Goal: Information Seeking & Learning: Get advice/opinions

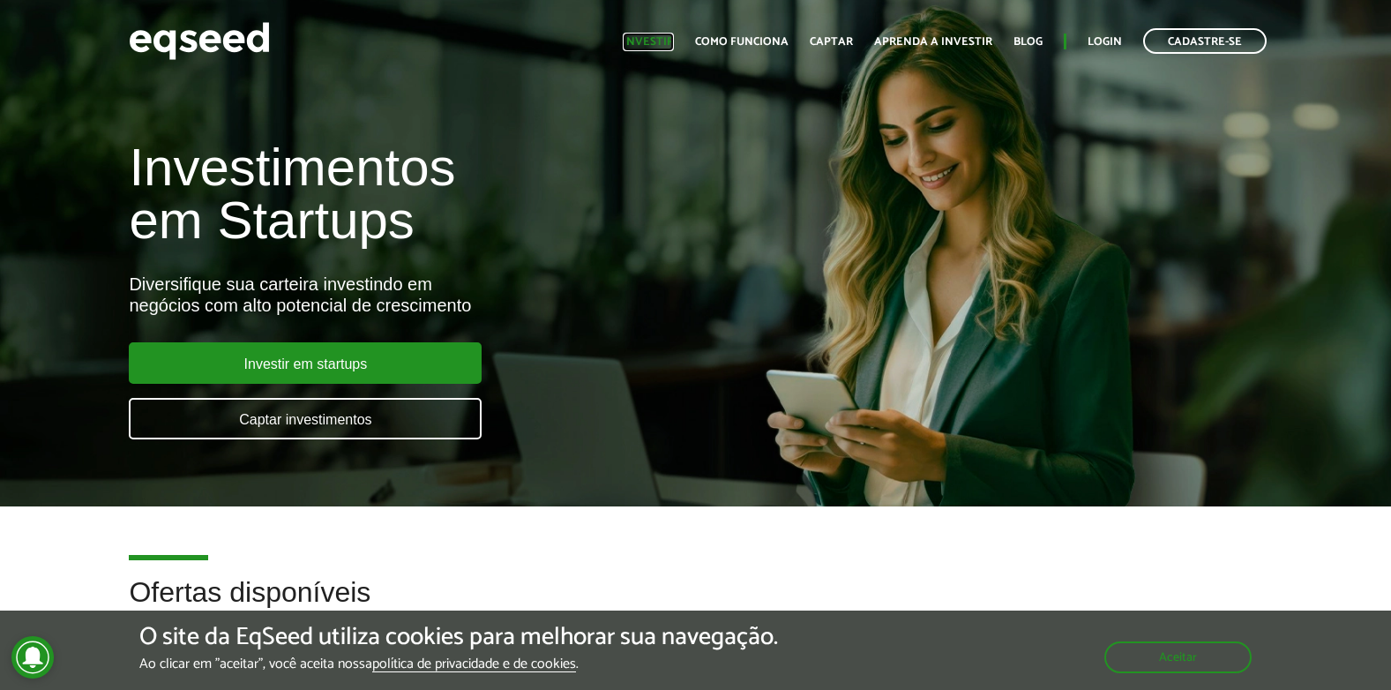
click at [655, 47] on link "Investir" at bounding box center [648, 41] width 51 height 11
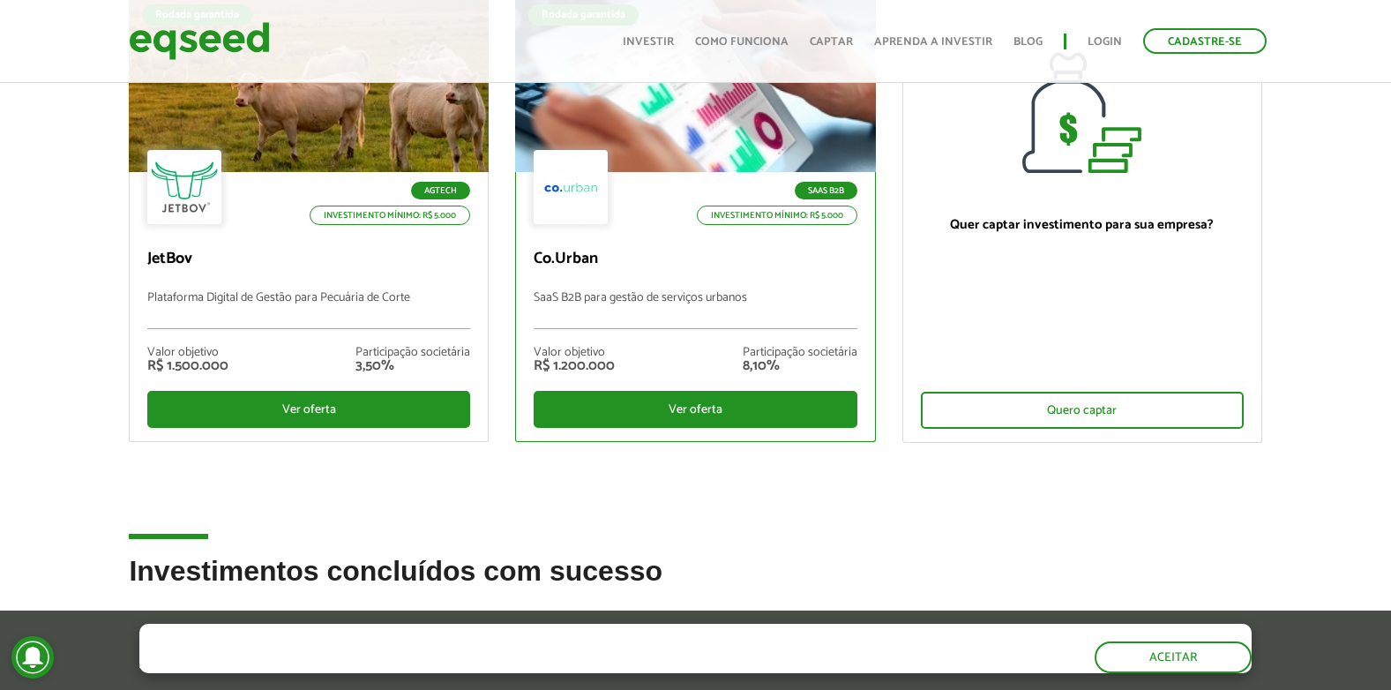
scroll to position [43, 0]
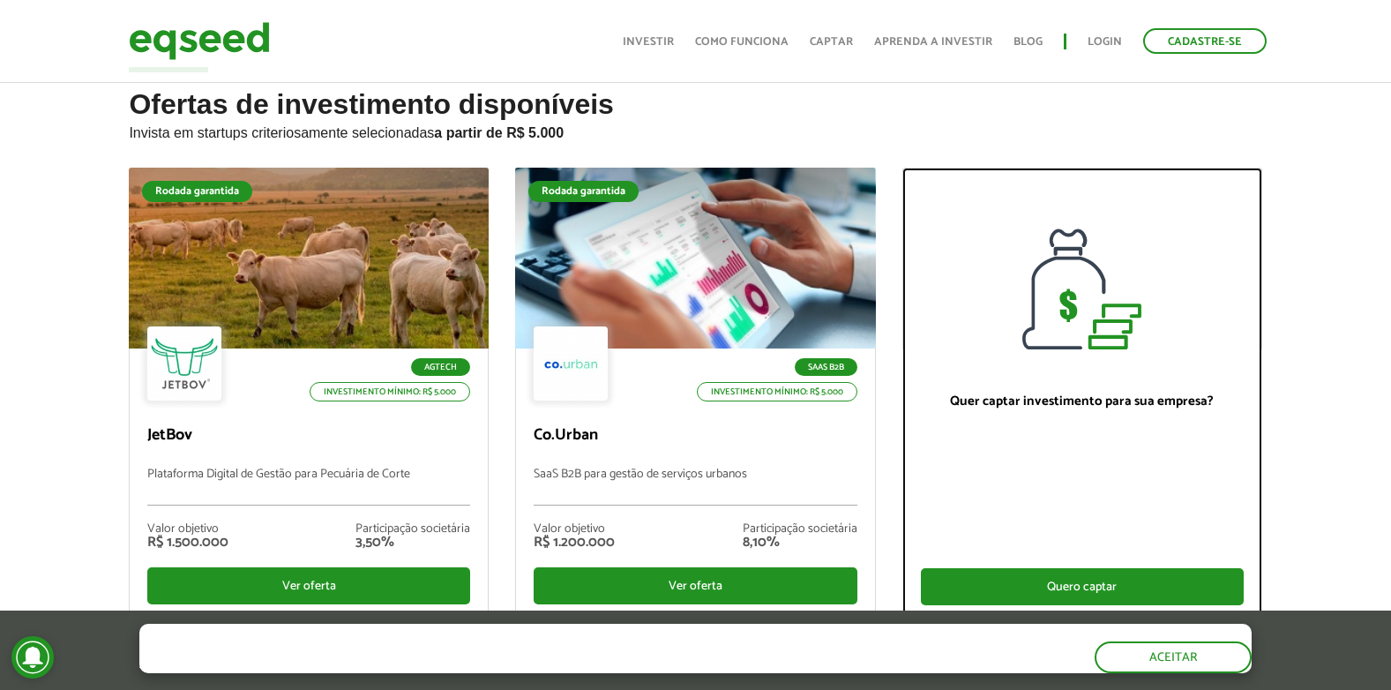
click at [959, 578] on div "Quero captar" at bounding box center [1082, 586] width 323 height 37
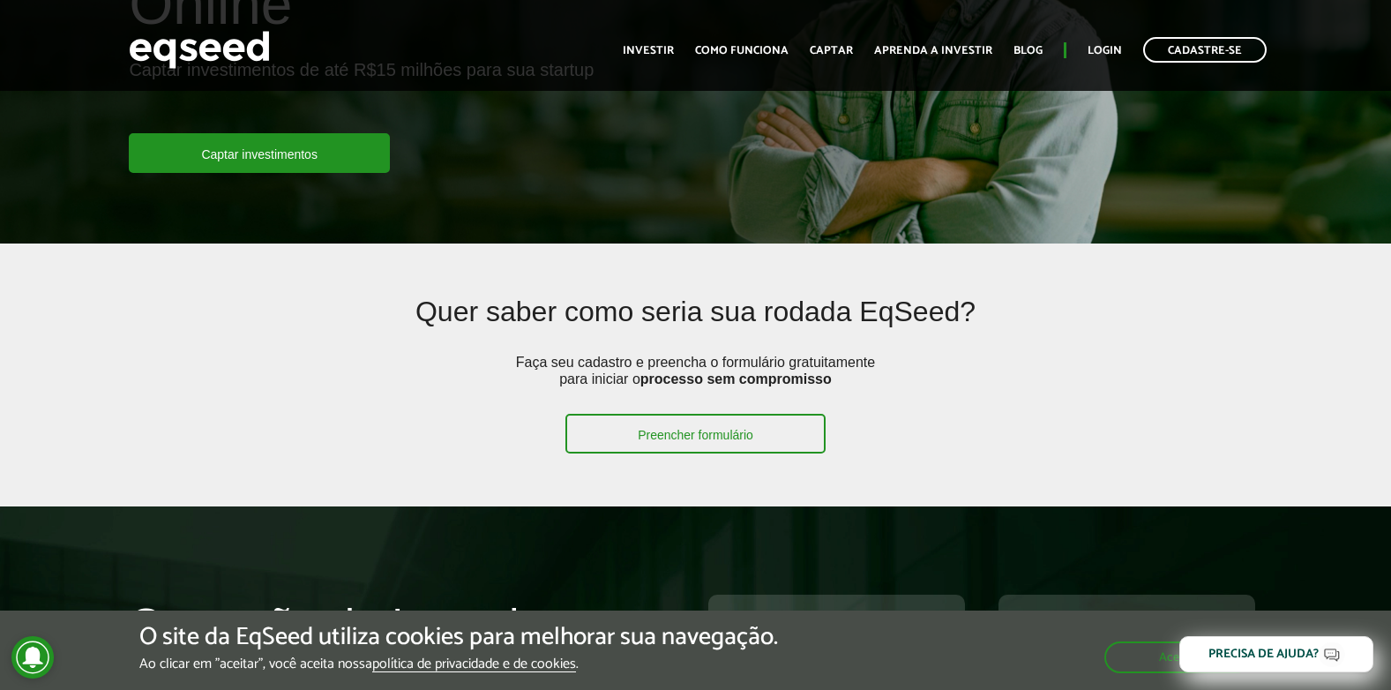
scroll to position [88, 0]
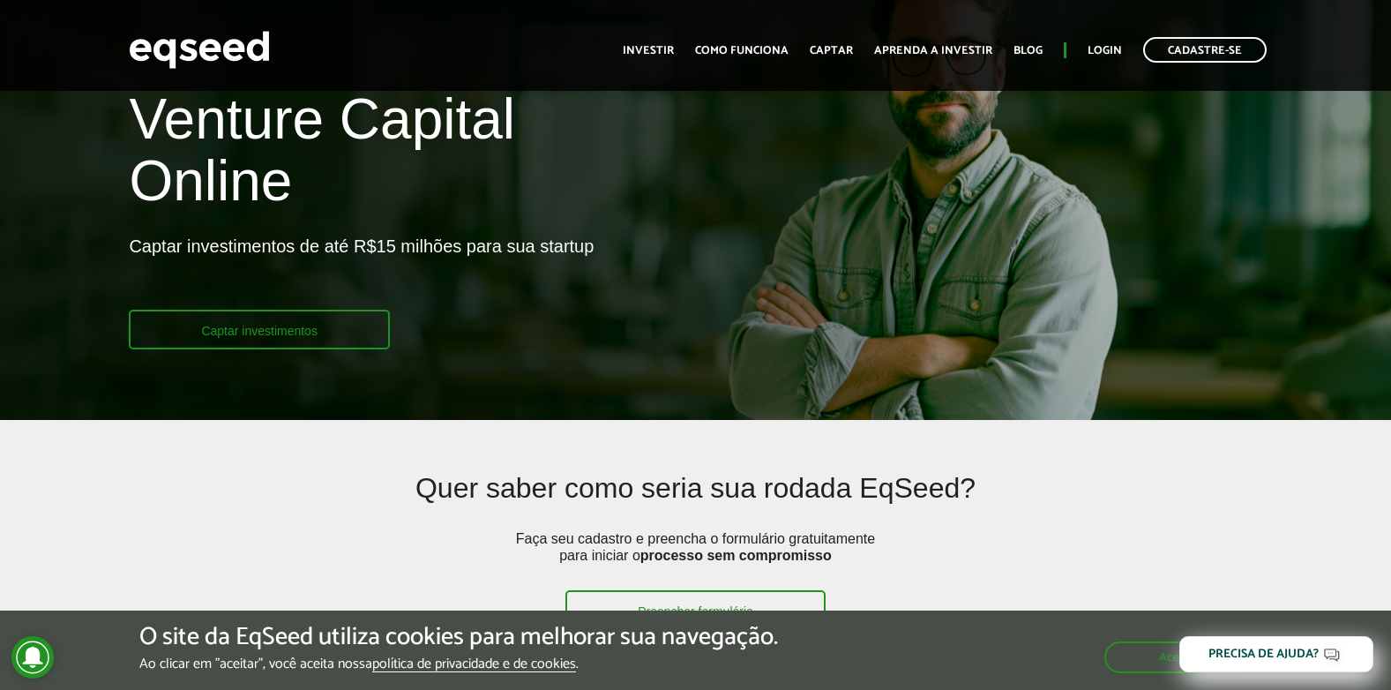
click at [303, 340] on link "Captar investimentos" at bounding box center [259, 330] width 261 height 40
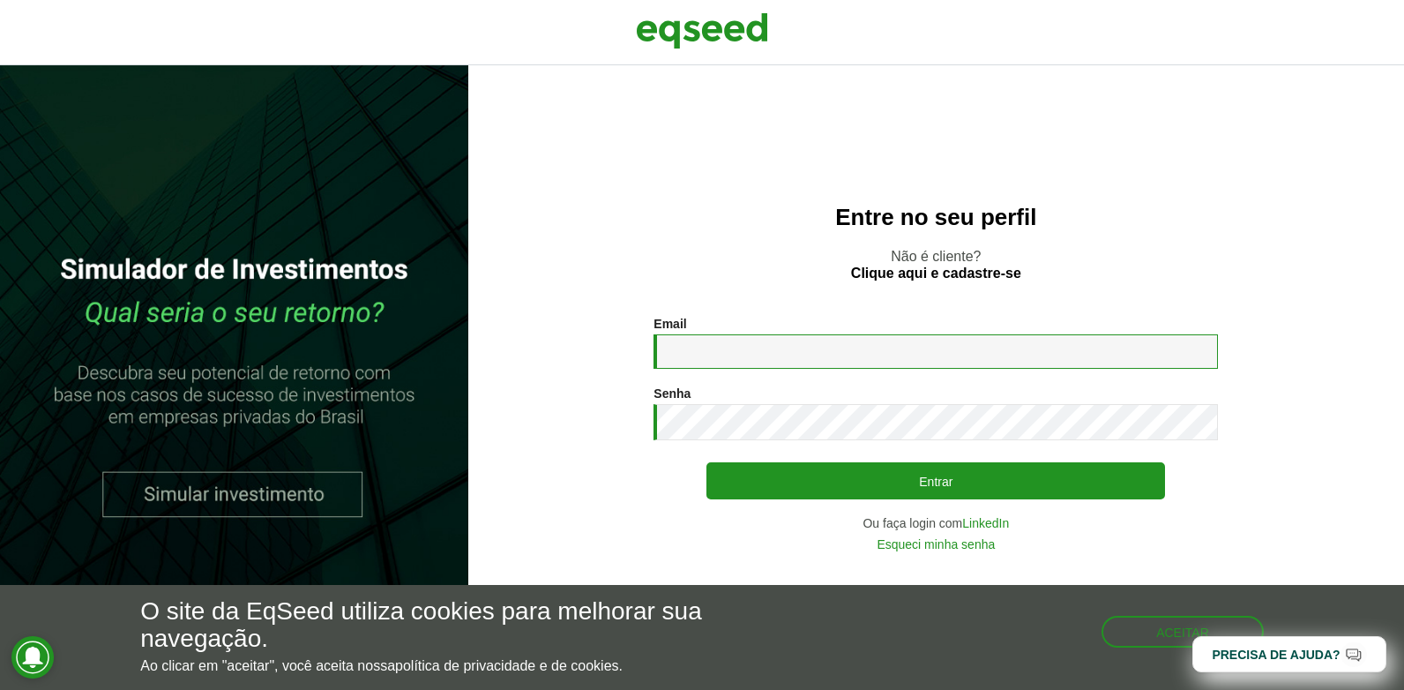
click at [669, 349] on input "Email *" at bounding box center [936, 351] width 565 height 34
click at [743, 348] on input "Email *" at bounding box center [936, 351] width 565 height 34
type input "*"
type input "**********"
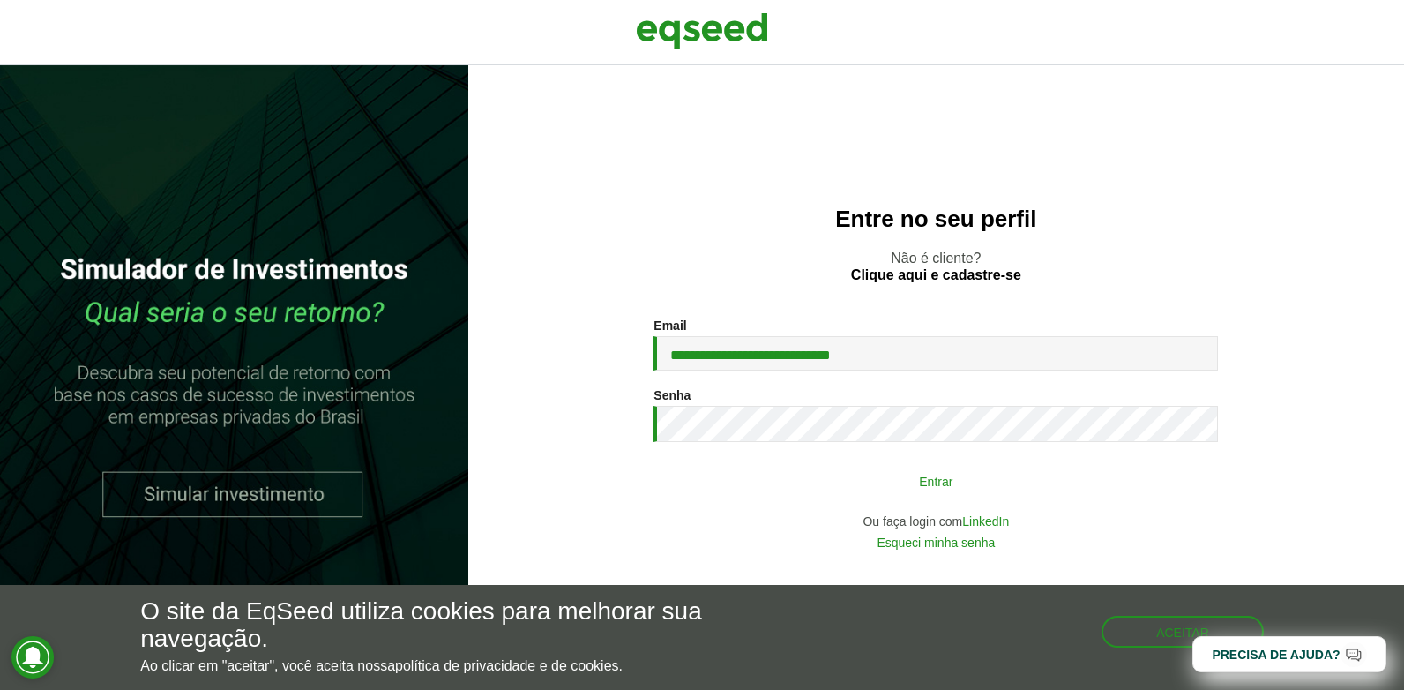
click at [987, 476] on button "Entrar" at bounding box center [936, 481] width 459 height 34
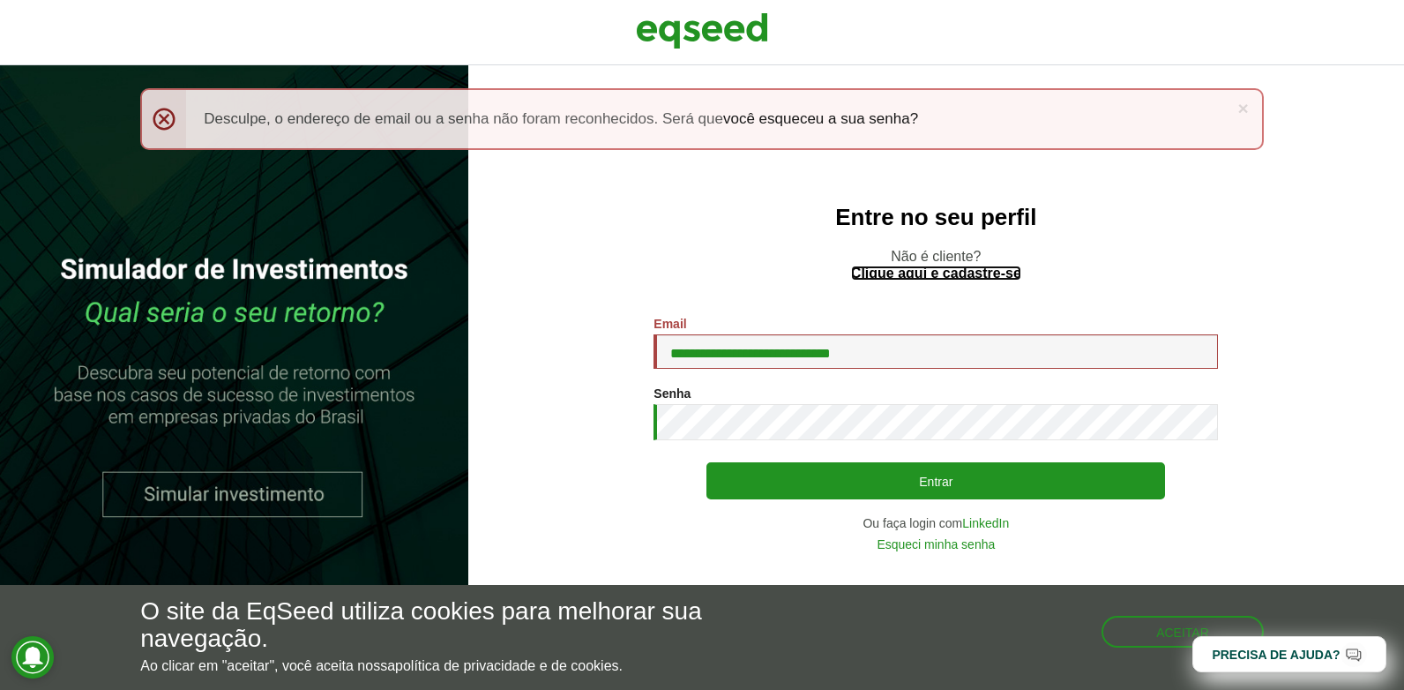
click at [955, 273] on link "Clique aqui e cadastre-se" at bounding box center [936, 273] width 170 height 14
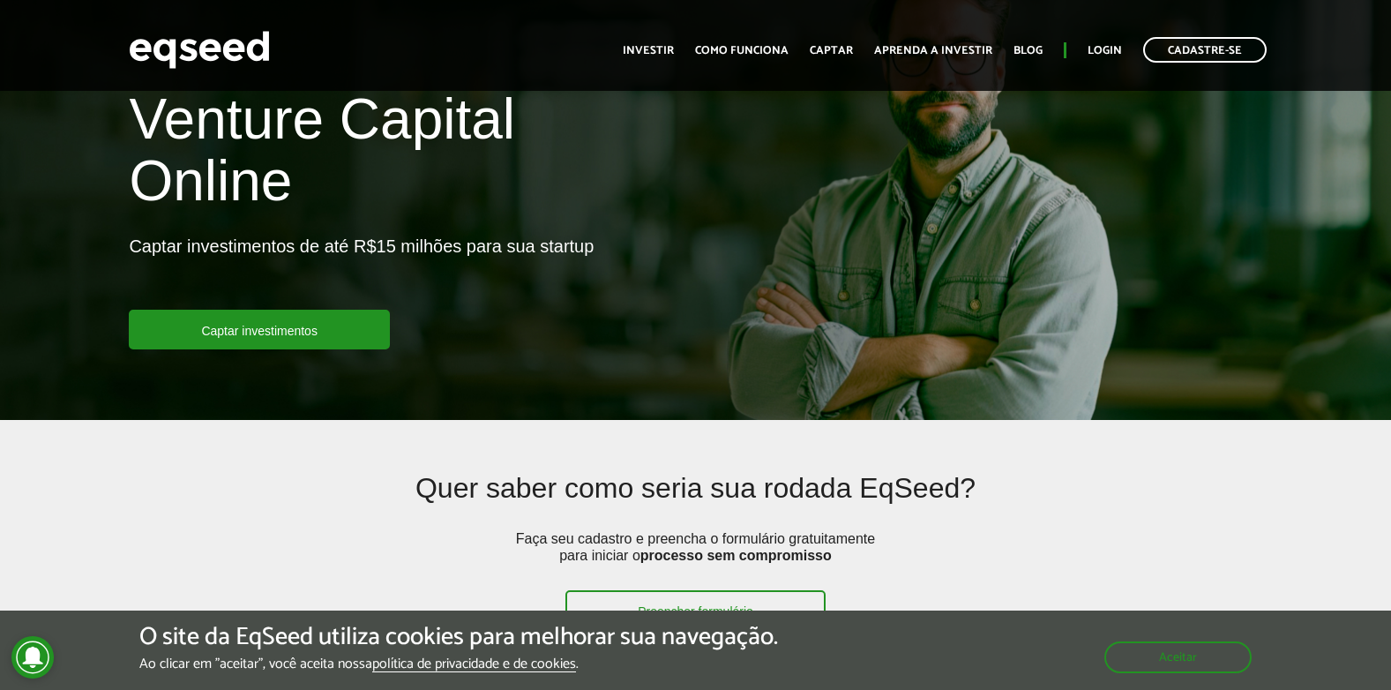
scroll to position [353, 0]
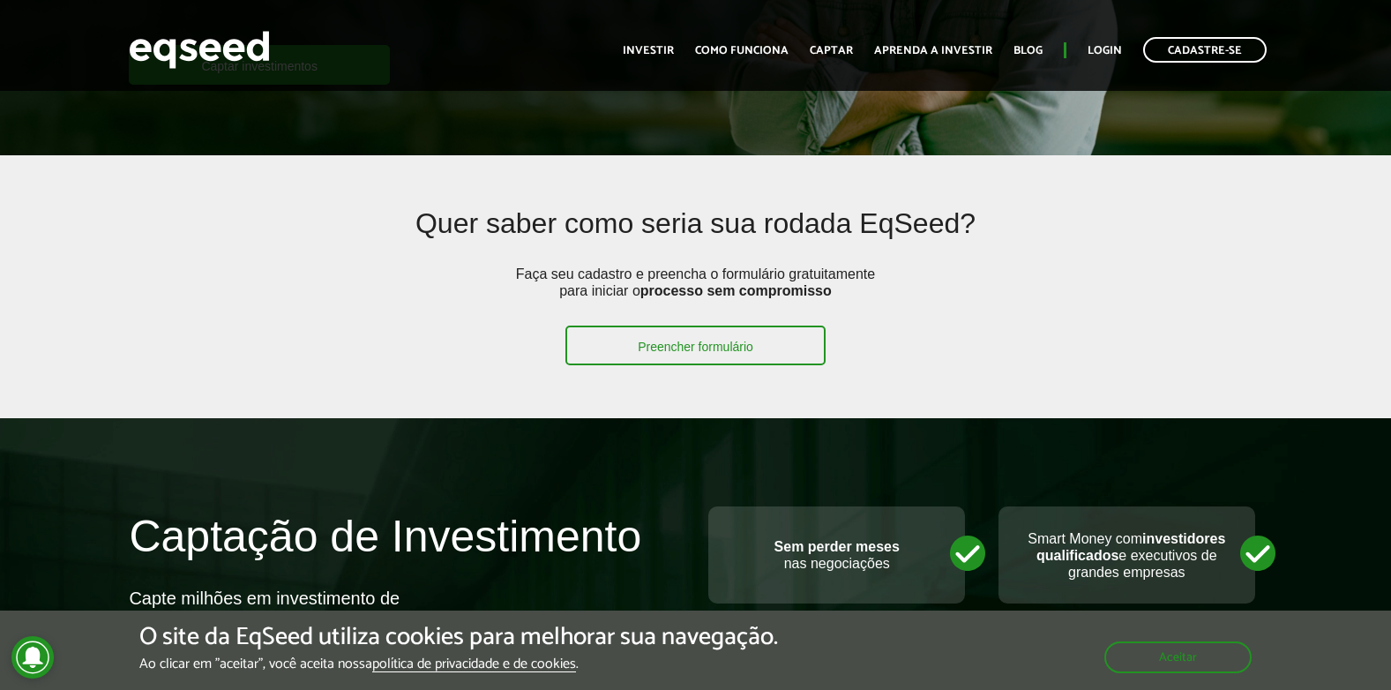
click at [636, 31] on div "Toggle navigation Início Investir Como funciona Captar Aprenda a investir Blog …" at bounding box center [945, 49] width 662 height 47
click at [640, 46] on link "Investir" at bounding box center [648, 50] width 51 height 11
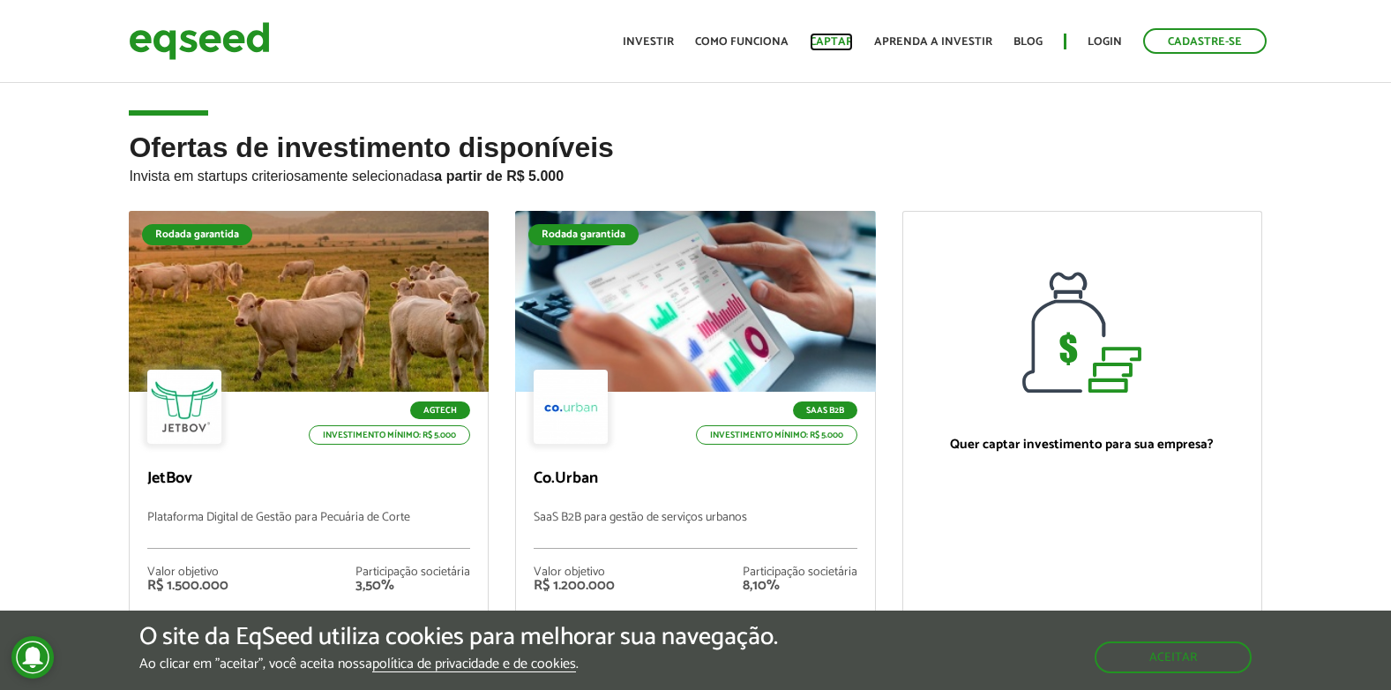
click at [817, 43] on link "Captar" at bounding box center [831, 41] width 43 height 11
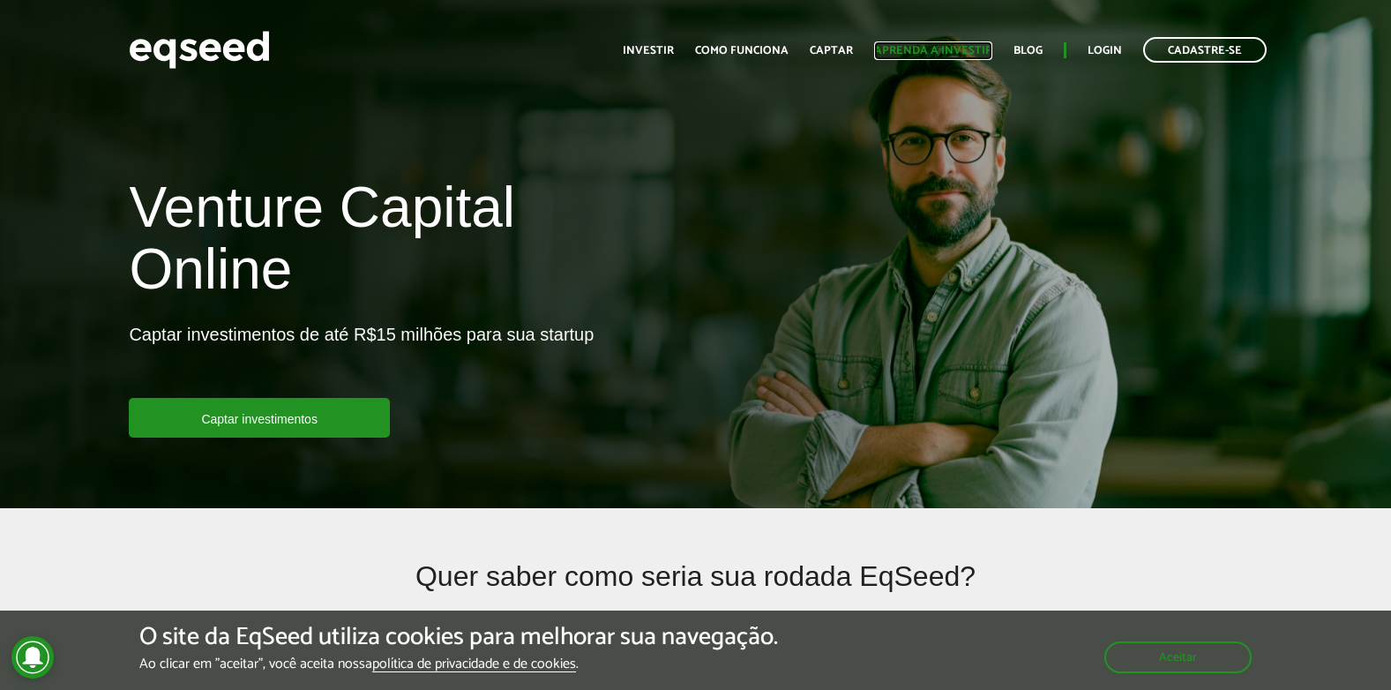
click at [915, 54] on link "Aprenda a investir" at bounding box center [933, 50] width 118 height 11
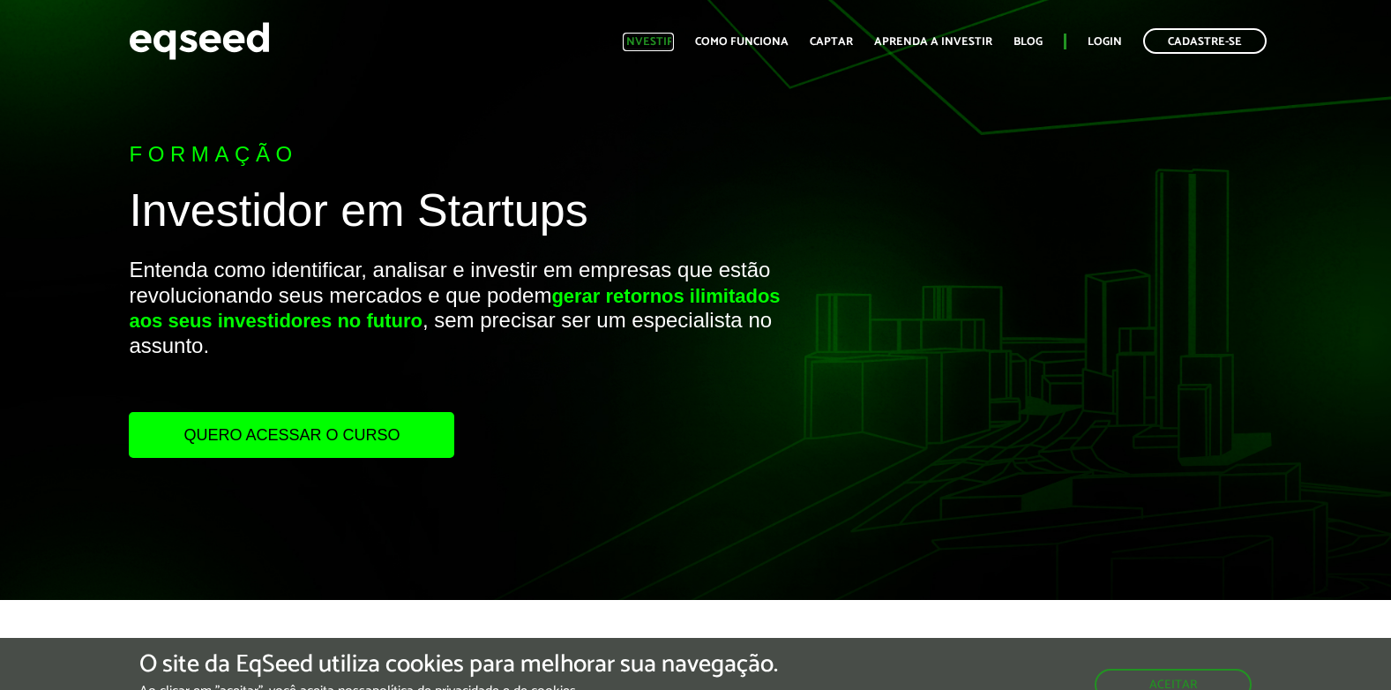
click at [654, 36] on link "Investir" at bounding box center [648, 41] width 51 height 11
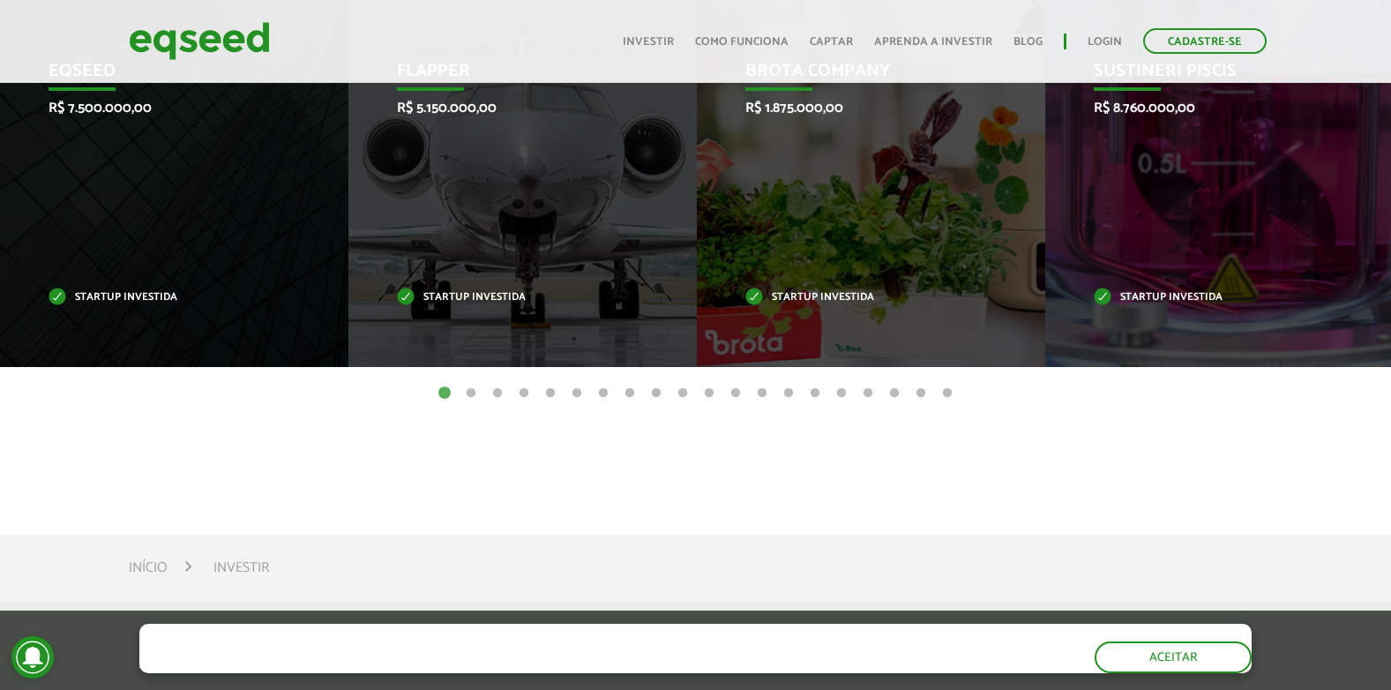
scroll to position [308, 0]
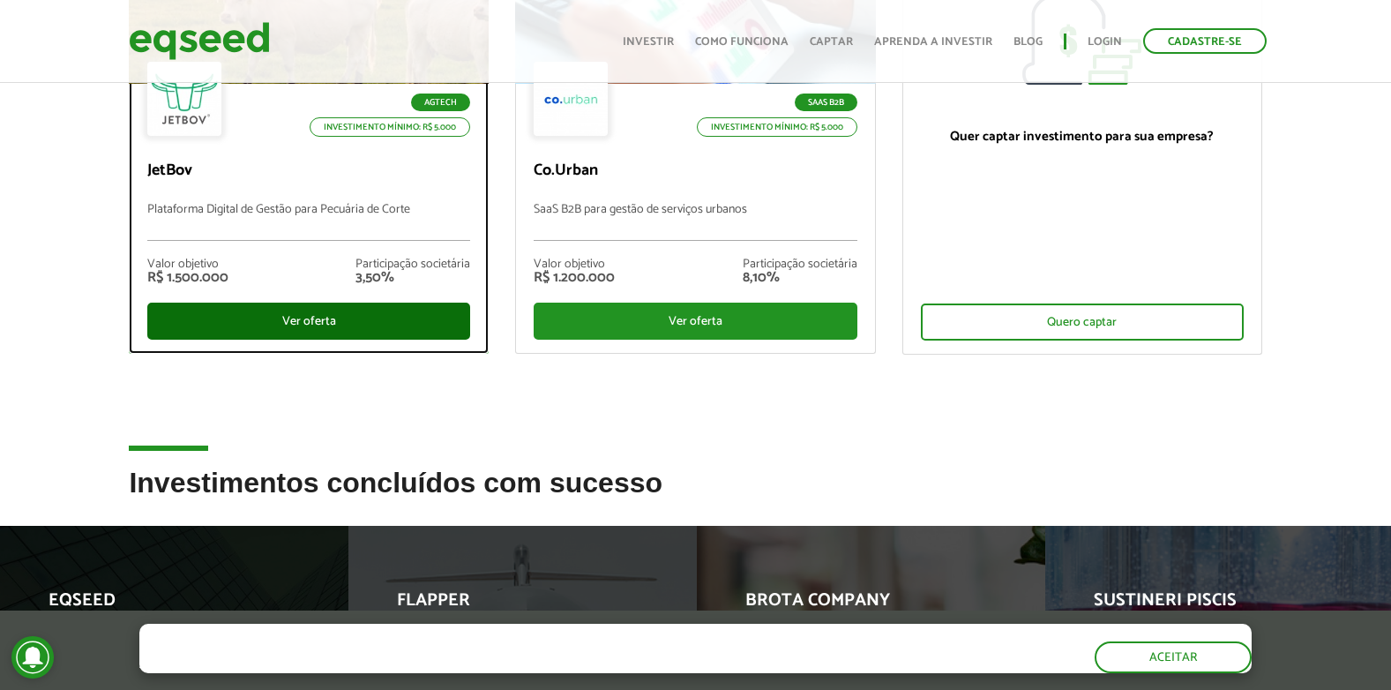
click at [357, 331] on div "Ver oferta" at bounding box center [308, 321] width 323 height 37
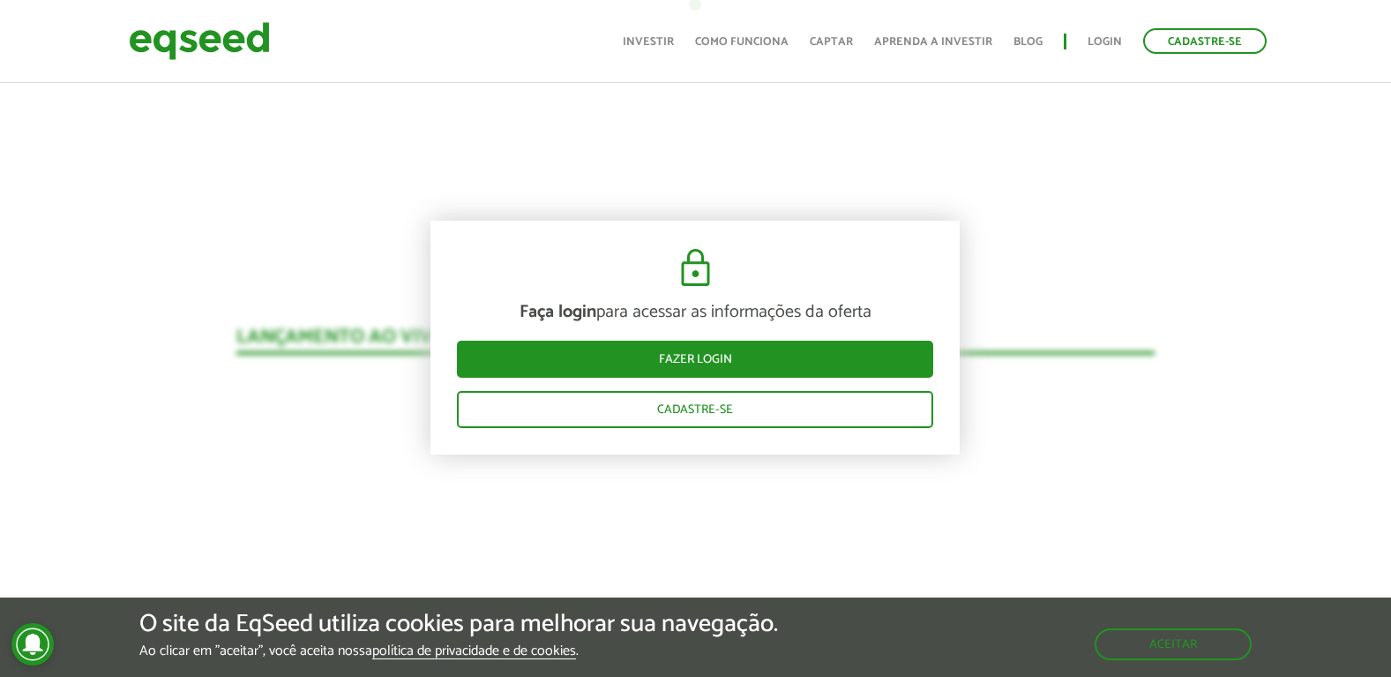
scroll to position [1500, 0]
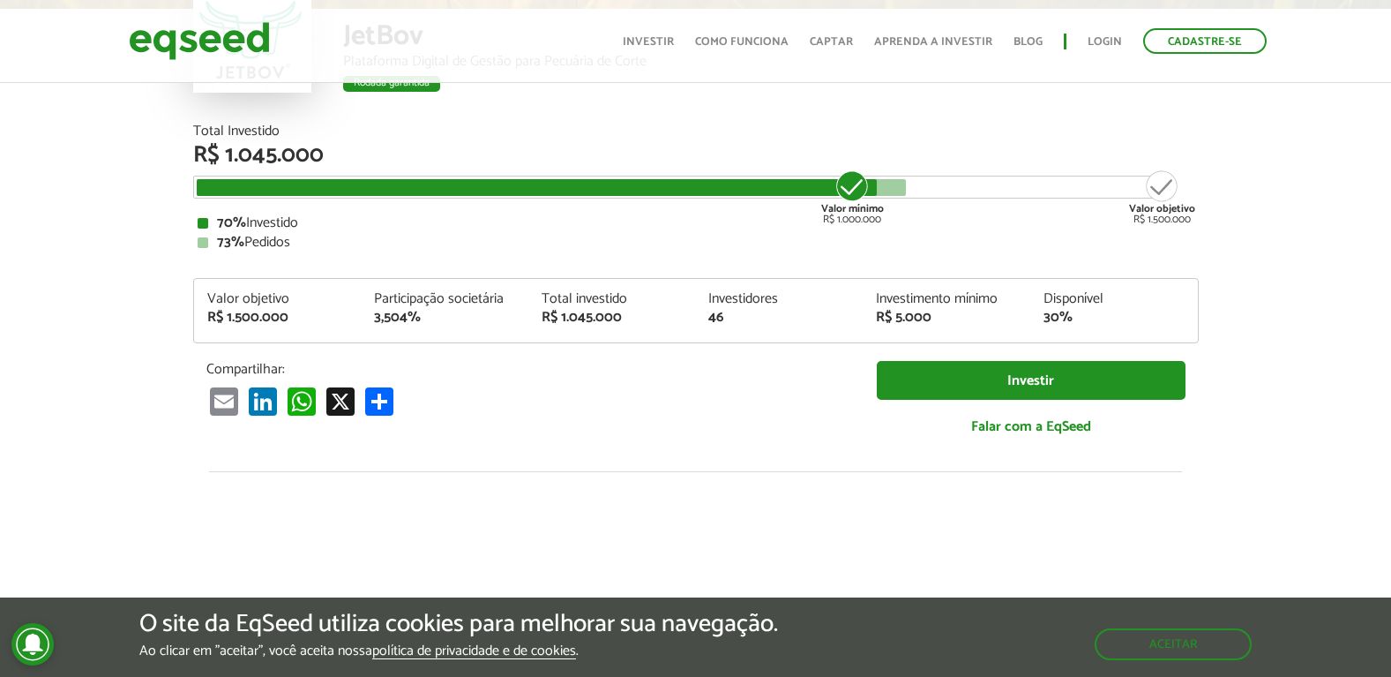
scroll to position [0, 0]
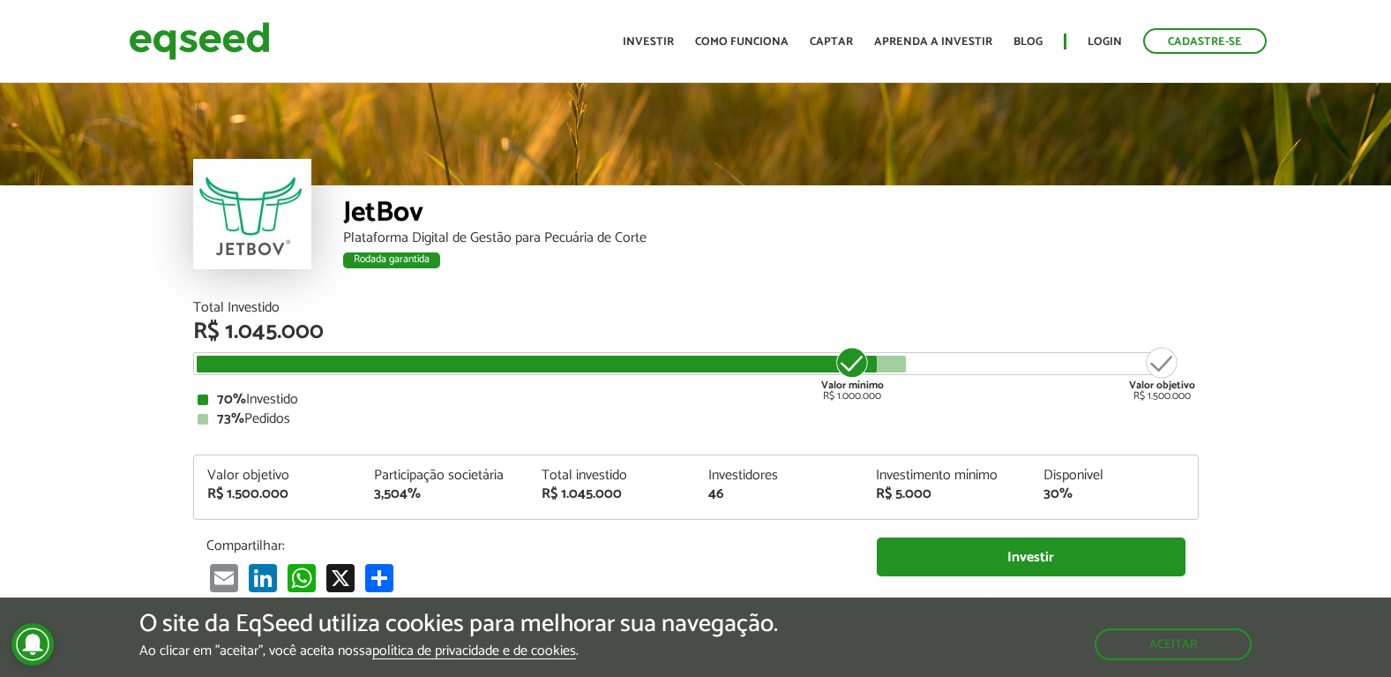
drag, startPoint x: 861, startPoint y: 371, endPoint x: 826, endPoint y: 411, distance: 53.8
click at [826, 411] on div "Total Investido R$ 1.045.000 Valor mínimo R$ 1.000.000 Valor objetivo R$ 1.500.…" at bounding box center [696, 363] width 1006 height 125
click at [826, 412] on div "73% Pedidos" at bounding box center [696, 419] width 997 height 14
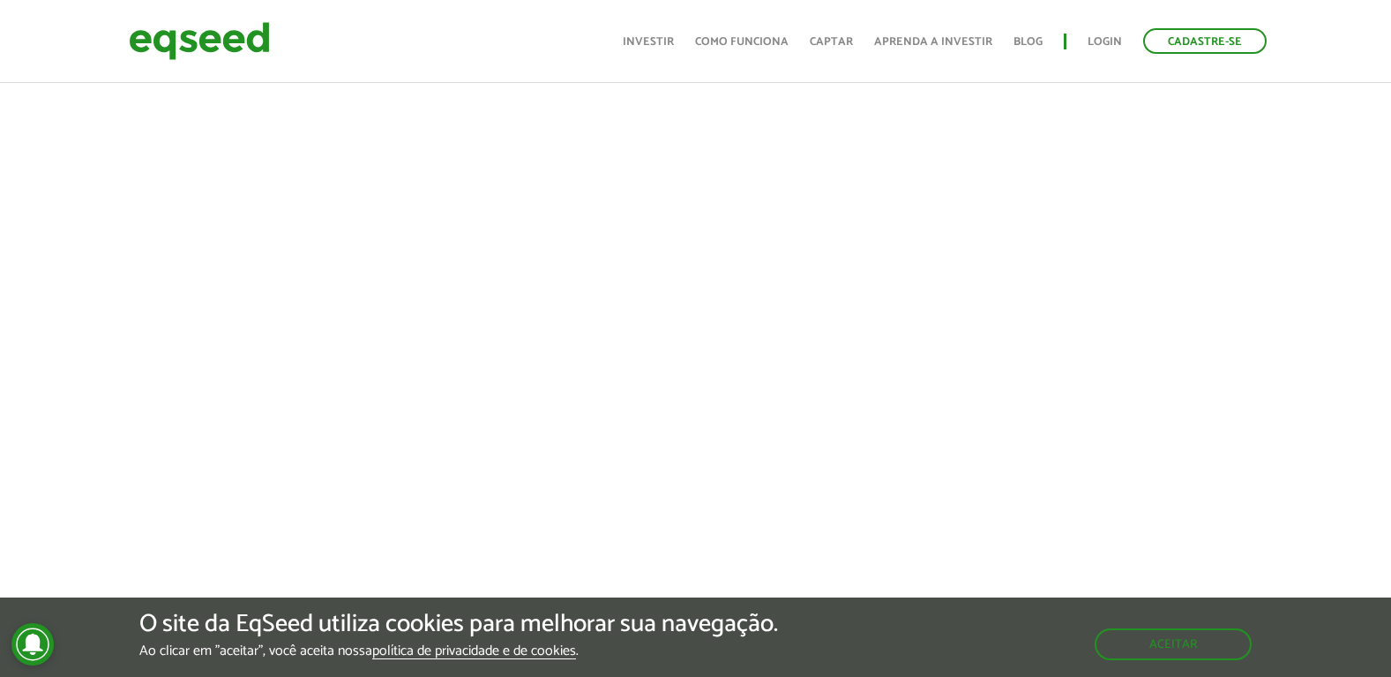
scroll to position [618, 0]
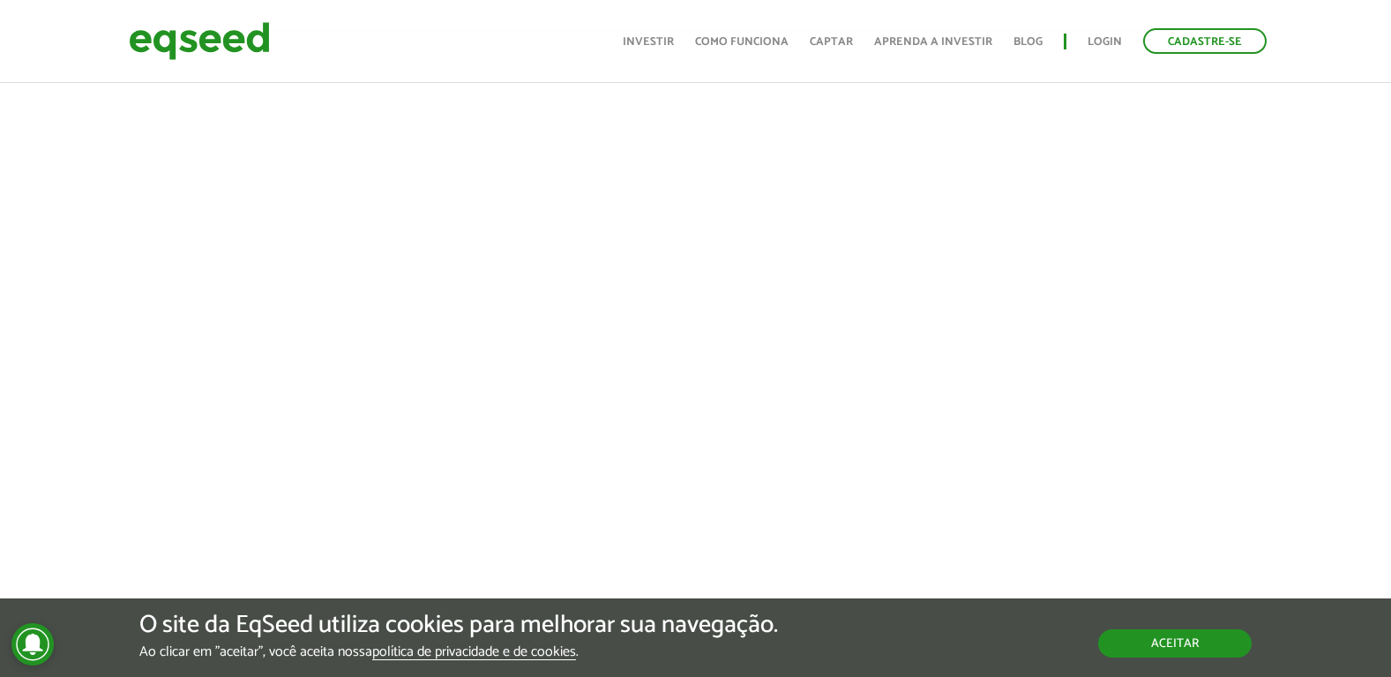
click at [1156, 656] on button "Aceitar" at bounding box center [1175, 643] width 154 height 28
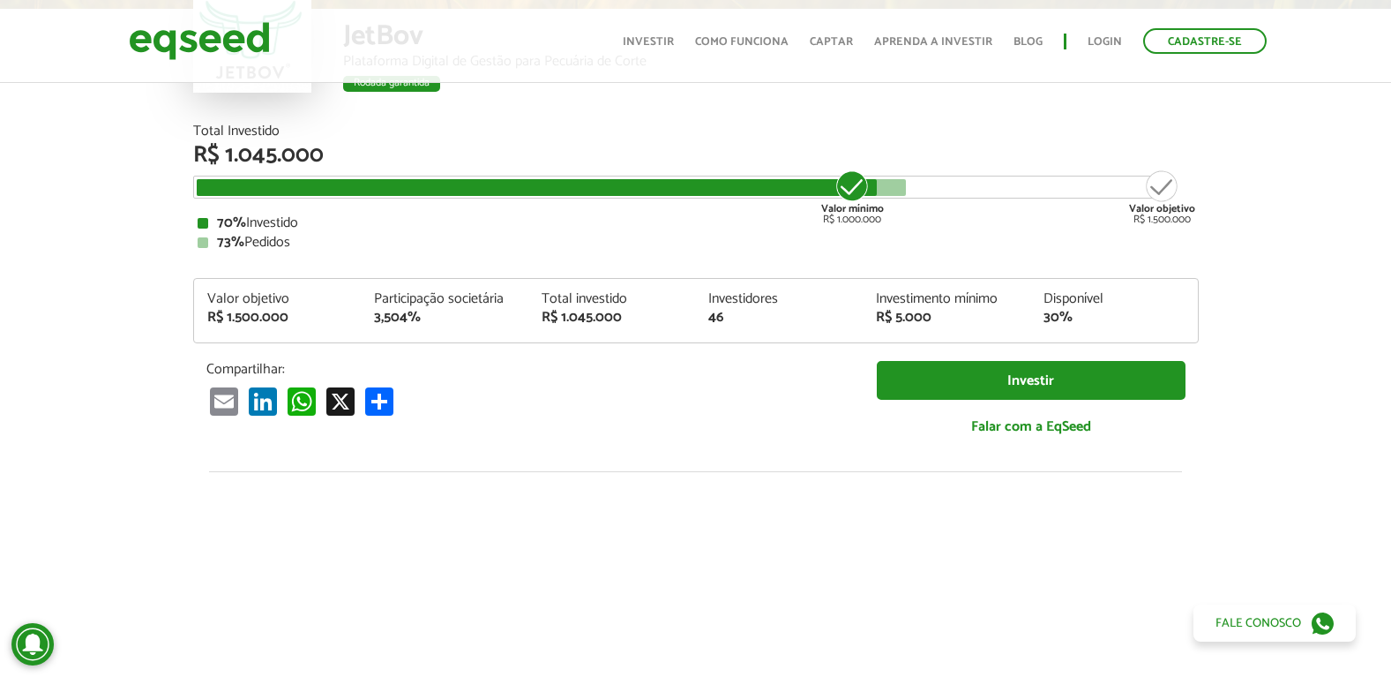
scroll to position [0, 0]
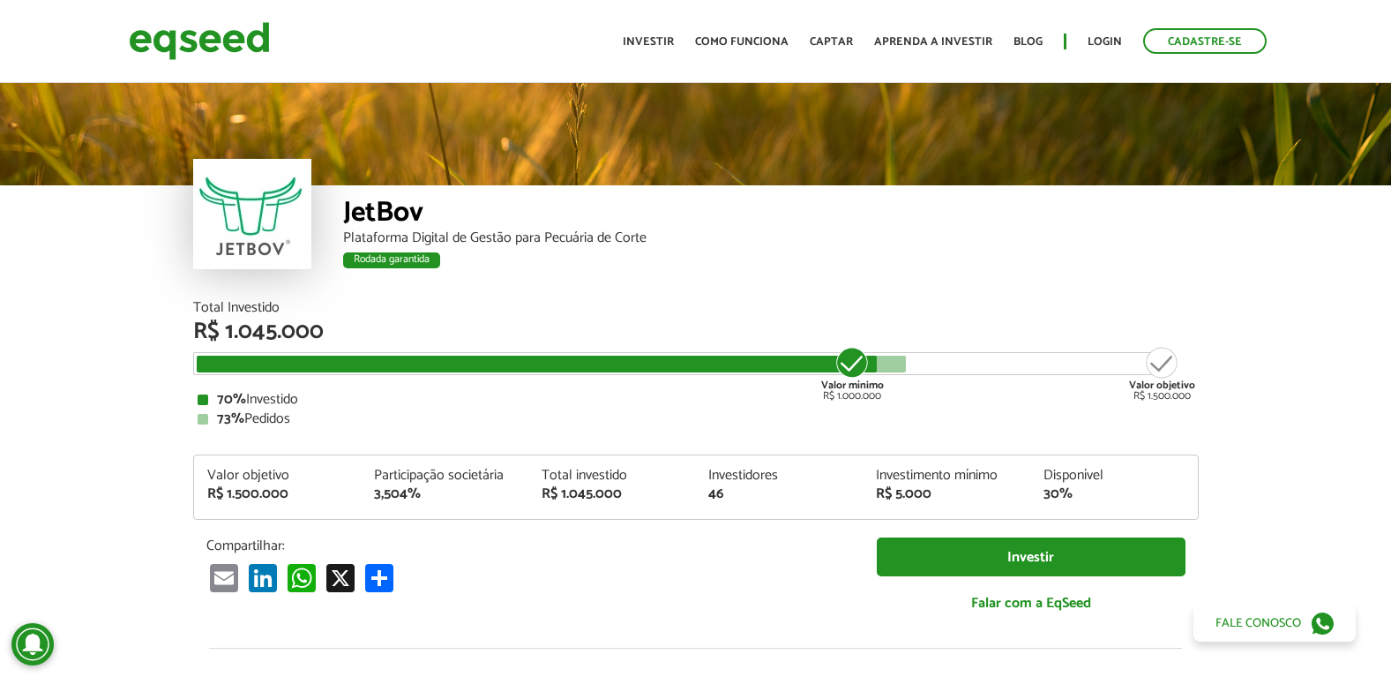
drag, startPoint x: 843, startPoint y: 363, endPoint x: 752, endPoint y: 390, distance: 94.9
click at [752, 390] on div "Total Investido R$ 1.045.000 Valor mínimo R$ 1.000.000 Valor objetivo R$ 1.500.…" at bounding box center [696, 363] width 1006 height 125
drag, startPoint x: 752, startPoint y: 390, endPoint x: 729, endPoint y: 387, distance: 23.1
click at [729, 387] on div "Total Investido R$ 1.045.000 Valor mínimo R$ 1.000.000 Valor objetivo R$ 1.500.…" at bounding box center [696, 363] width 1006 height 125
drag, startPoint x: 507, startPoint y: 474, endPoint x: 427, endPoint y: 476, distance: 80.3
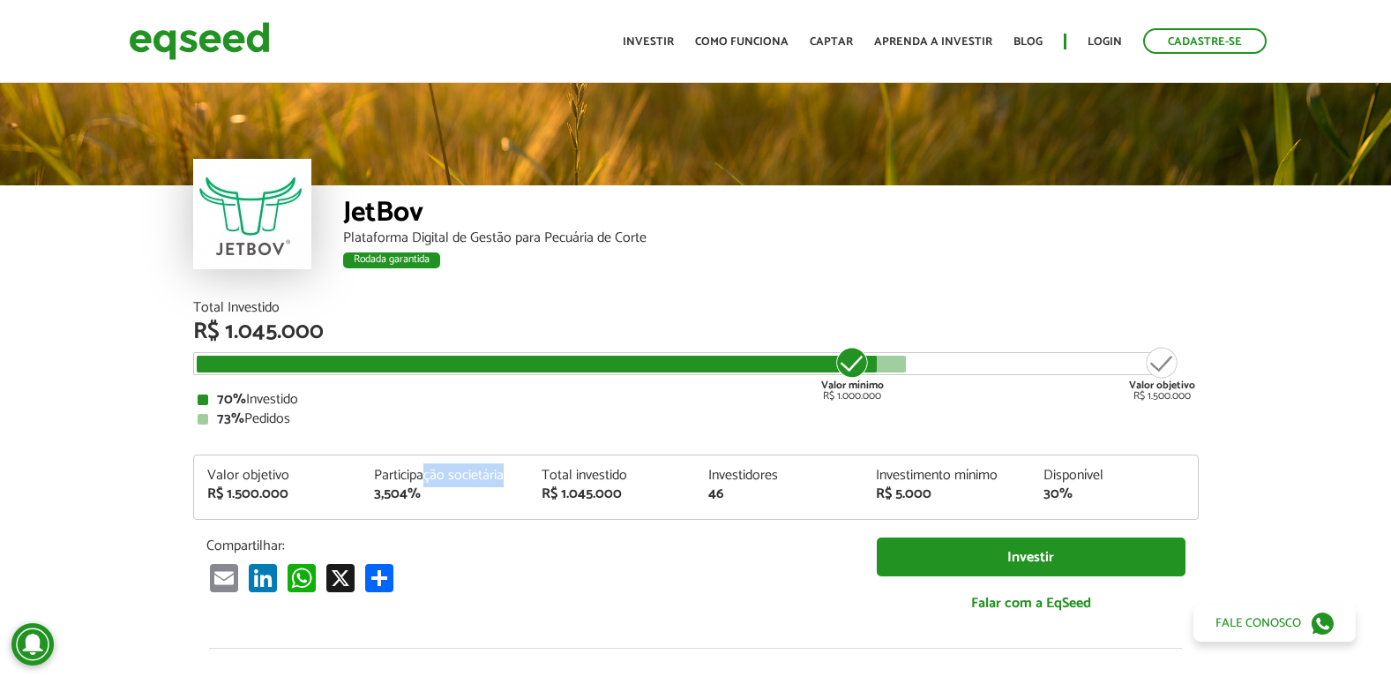
click at [427, 476] on div "Participação societária" at bounding box center [444, 475] width 141 height 14
drag, startPoint x: 427, startPoint y: 476, endPoint x: 441, endPoint y: 541, distance: 66.8
click at [441, 541] on p "Compartilhar:" at bounding box center [528, 545] width 644 height 17
drag, startPoint x: 374, startPoint y: 464, endPoint x: 496, endPoint y: 502, distance: 127.5
click at [496, 502] on div "Valor objetivo R$ 1.500.000 Participação societária 3,504% Total investido R$ 1…" at bounding box center [696, 493] width 1004 height 50
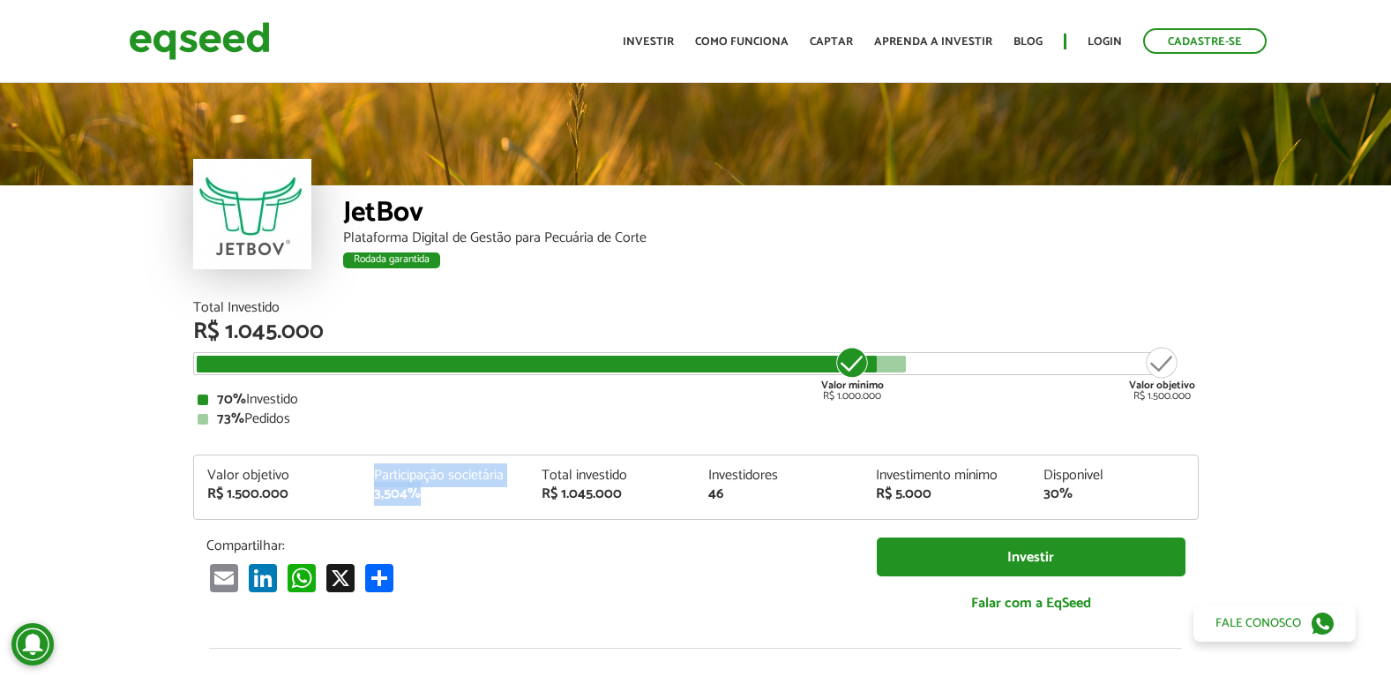
drag, startPoint x: 496, startPoint y: 502, endPoint x: 459, endPoint y: 469, distance: 49.4
copy div "Participação societária 3,504%"
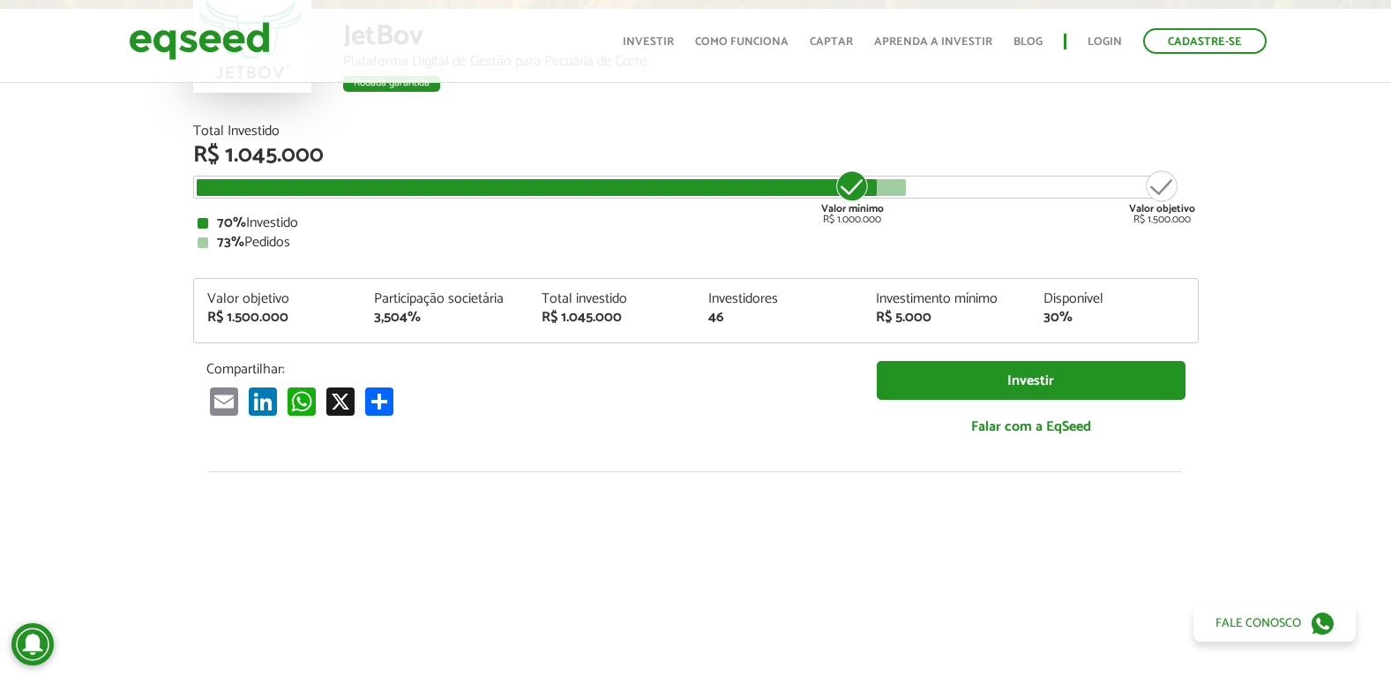
click at [967, 358] on div "Total Investido R$ 1.045.000 Valor mínimo R$ 1.000.000 Valor objetivo R$ 1.500.…" at bounding box center [696, 289] width 1006 height 330
click at [969, 381] on link "Investir" at bounding box center [1031, 381] width 309 height 40
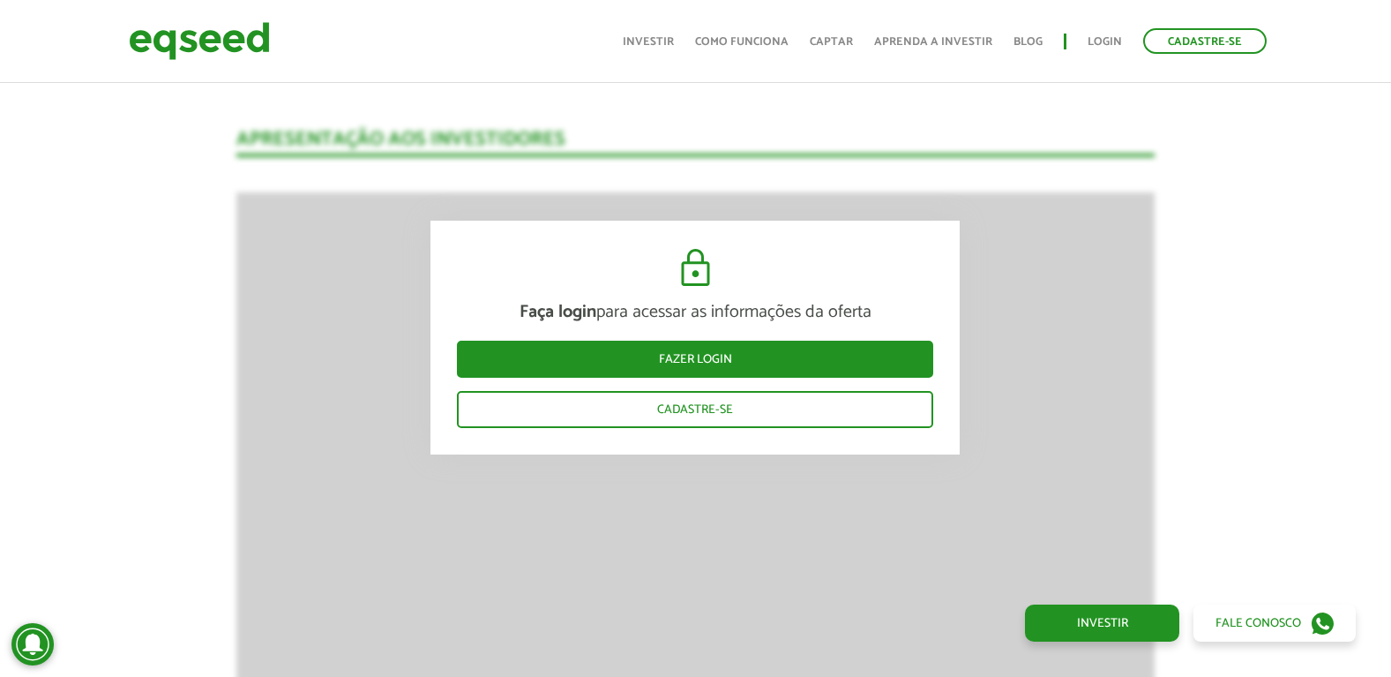
scroll to position [2823, 0]
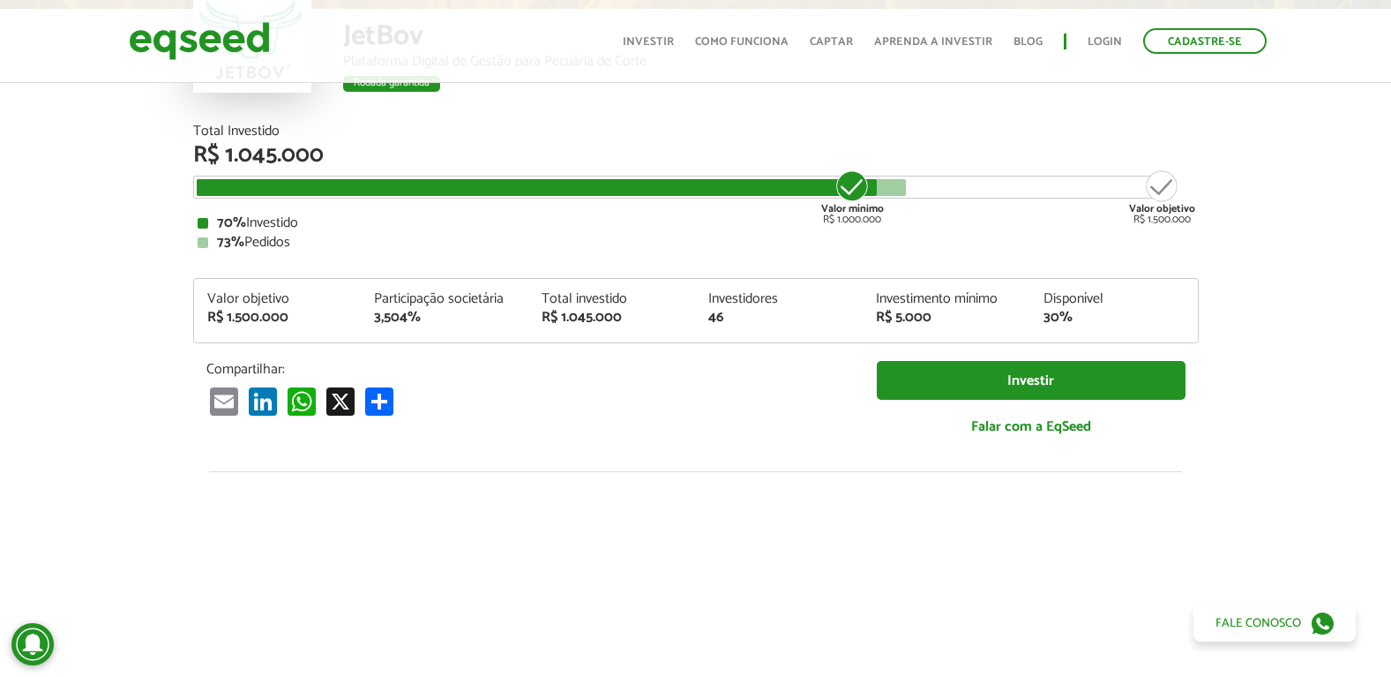
scroll to position [0, 0]
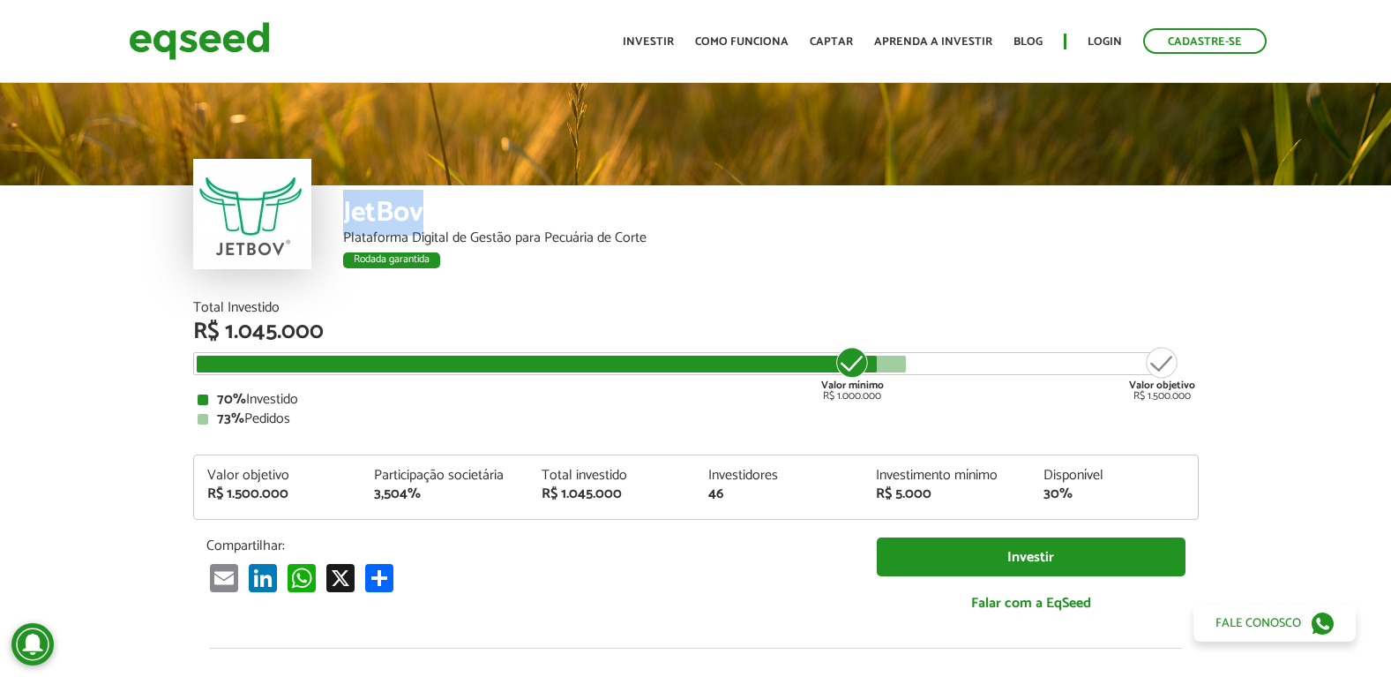
drag, startPoint x: 423, startPoint y: 213, endPoint x: 328, endPoint y: 217, distance: 95.4
click at [328, 217] on div "JetBov Plataforma Digital de Gestão para Pecuária de Corte Rodada garantida" at bounding box center [696, 243] width 1006 height 116
drag, startPoint x: 328, startPoint y: 217, endPoint x: 401, endPoint y: 221, distance: 72.5
copy div "JetBov"
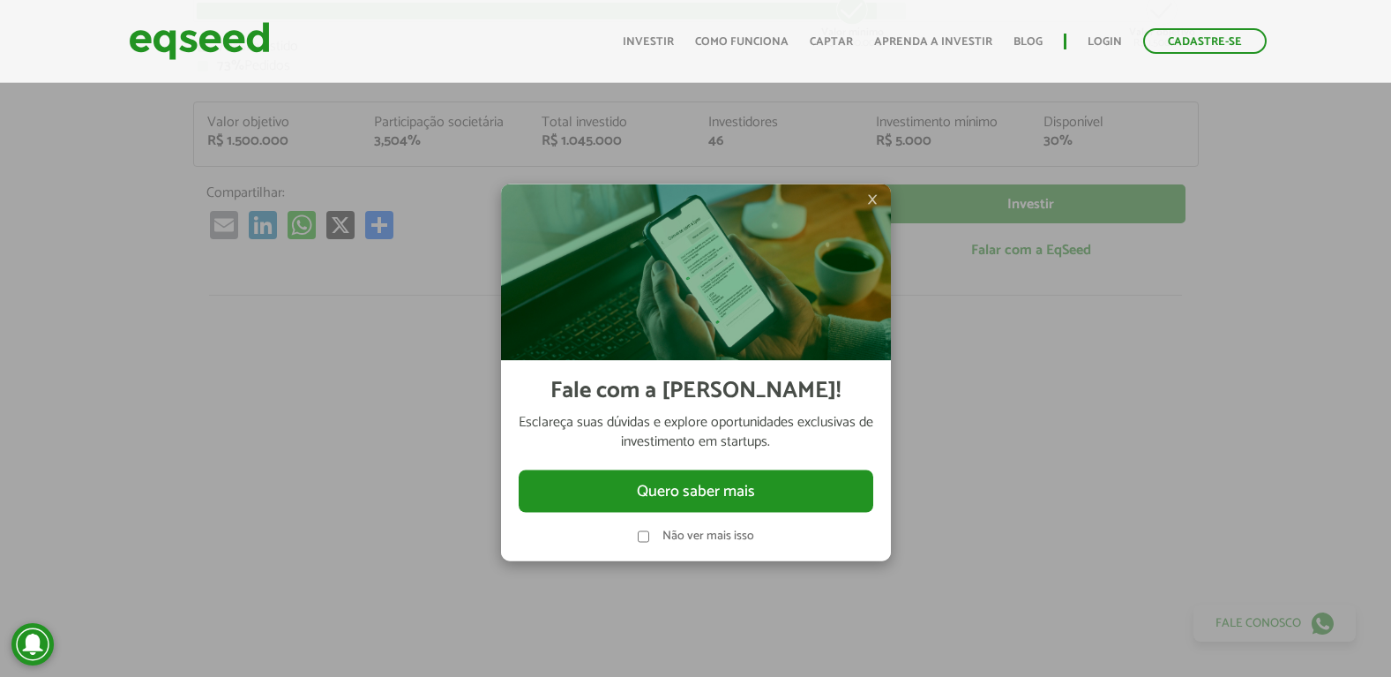
click at [648, 536] on div "Não ver mais isso" at bounding box center [696, 535] width 116 height 13
click at [757, 583] on div "× Fale com a [PERSON_NAME]! Esclareça suas dúvidas e explore oportunidades excl…" at bounding box center [695, 372] width 529 height 677
click at [632, 537] on div "Não ver mais isso" at bounding box center [696, 527] width 355 height 31
click at [633, 532] on div "Não ver mais isso" at bounding box center [696, 527] width 355 height 31
drag, startPoint x: 715, startPoint y: 580, endPoint x: 723, endPoint y: 555, distance: 25.9
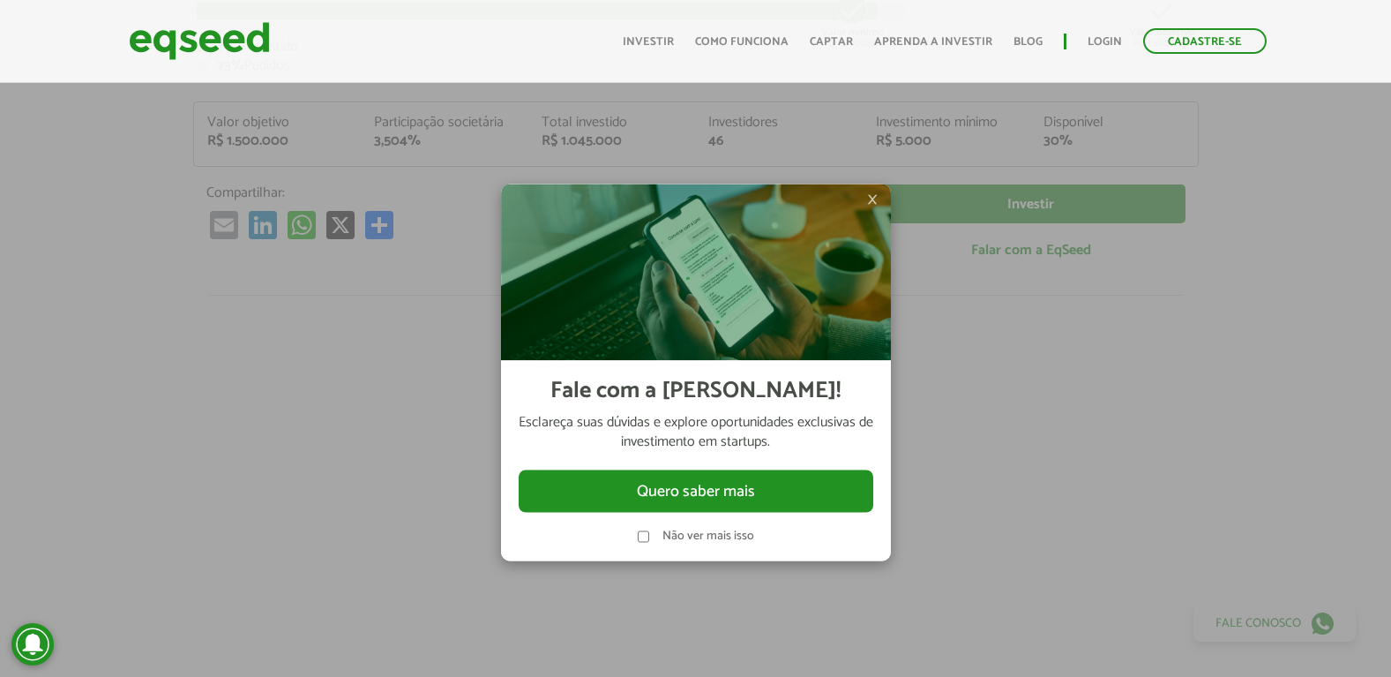
click at [719, 567] on div "× Fale com a [PERSON_NAME]! Esclareça suas dúvidas e explore oportunidades excl…" at bounding box center [695, 372] width 529 height 677
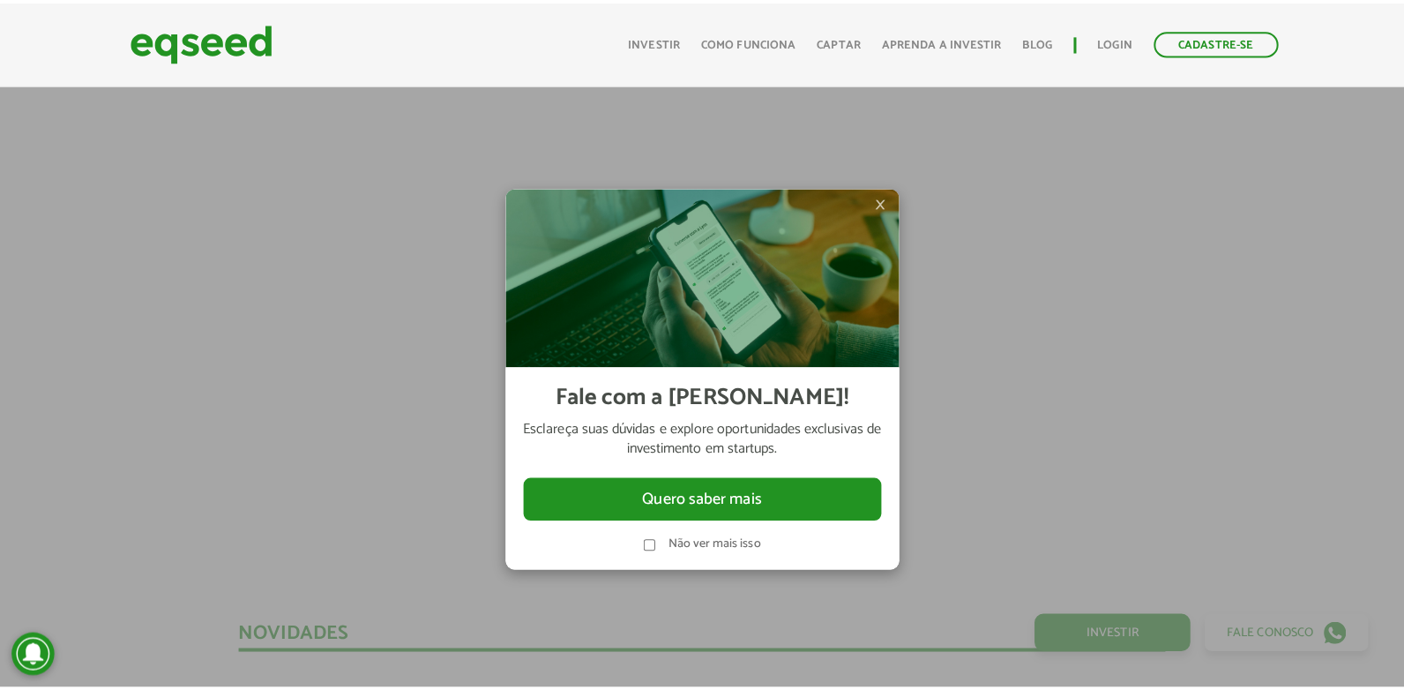
scroll to position [882, 0]
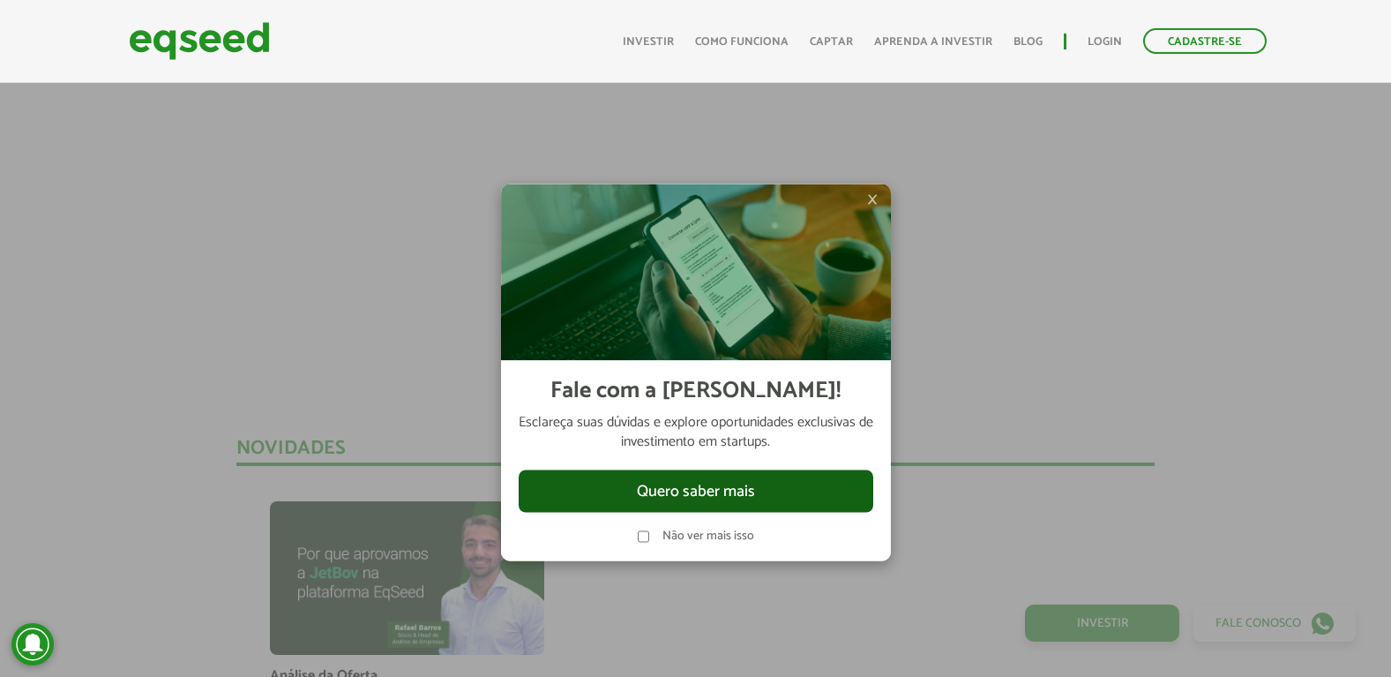
click at [771, 512] on button "Quero saber mais" at bounding box center [696, 490] width 355 height 42
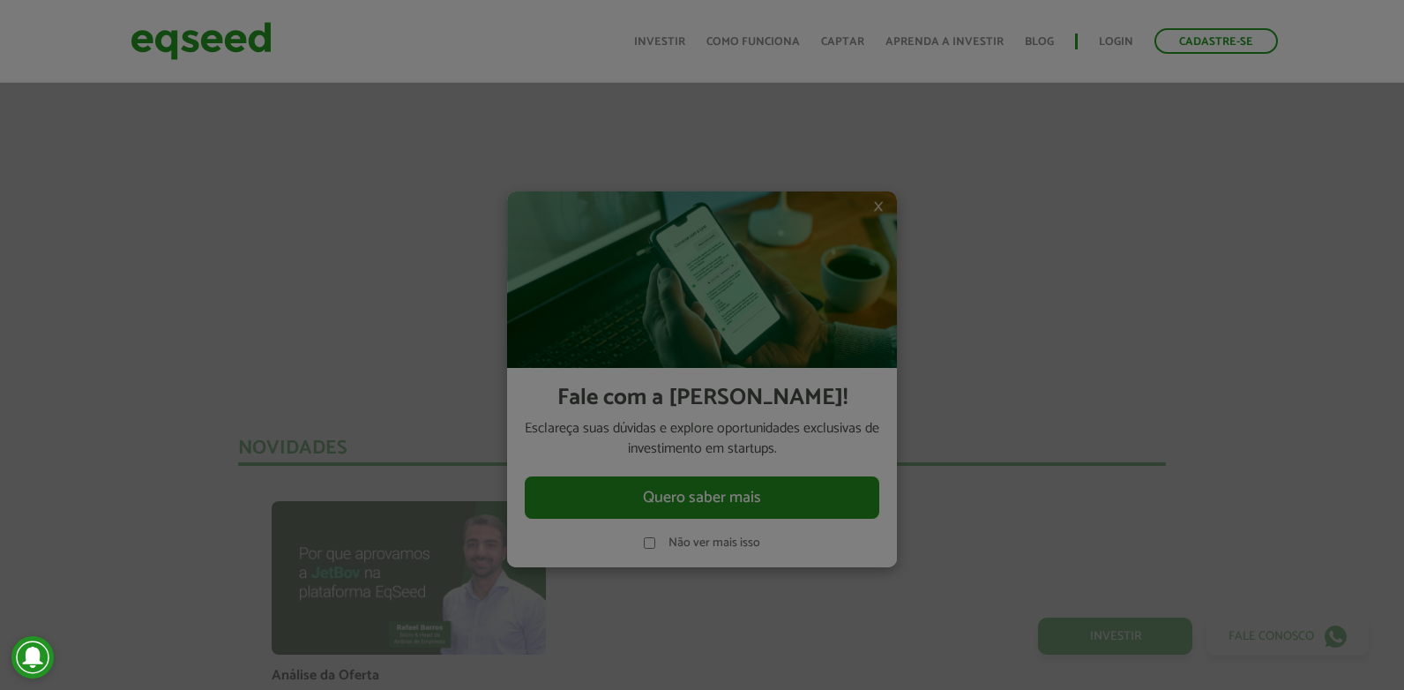
scroll to position [2116, 0]
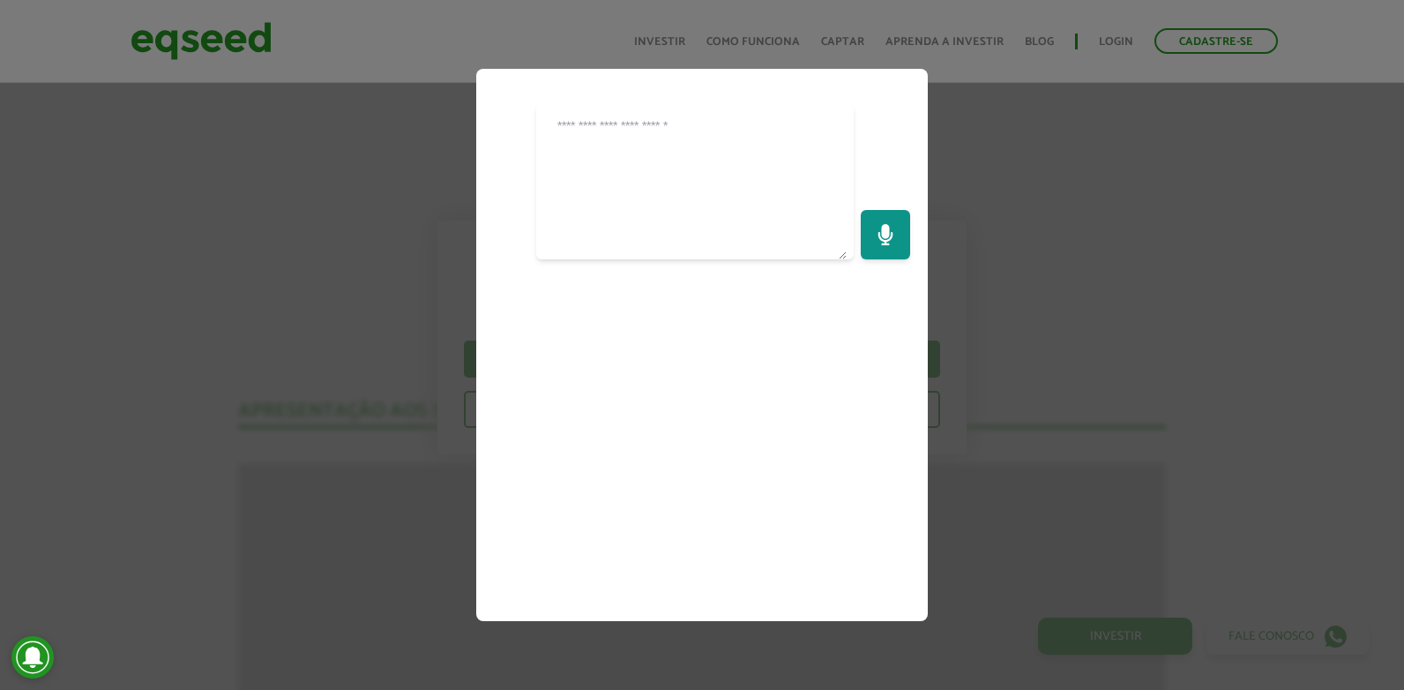
click at [730, 162] on textarea at bounding box center [694, 181] width 303 height 155
type textarea "***"
click at [882, 235] on icon "Send" at bounding box center [885, 234] width 21 height 21
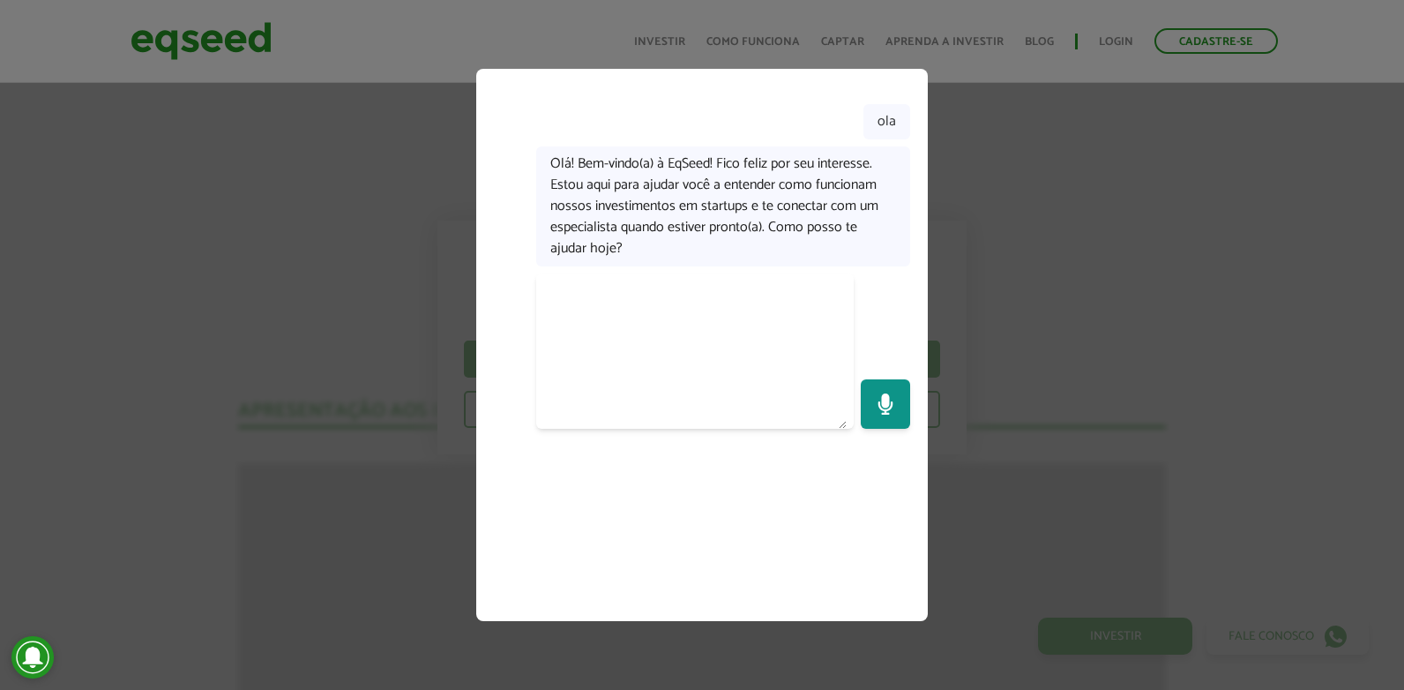
type textarea "*"
type textarea "**********"
drag, startPoint x: 927, startPoint y: 418, endPoint x: 906, endPoint y: 421, distance: 21.3
click at [906, 421] on div "**********" at bounding box center [702, 345] width 452 height 552
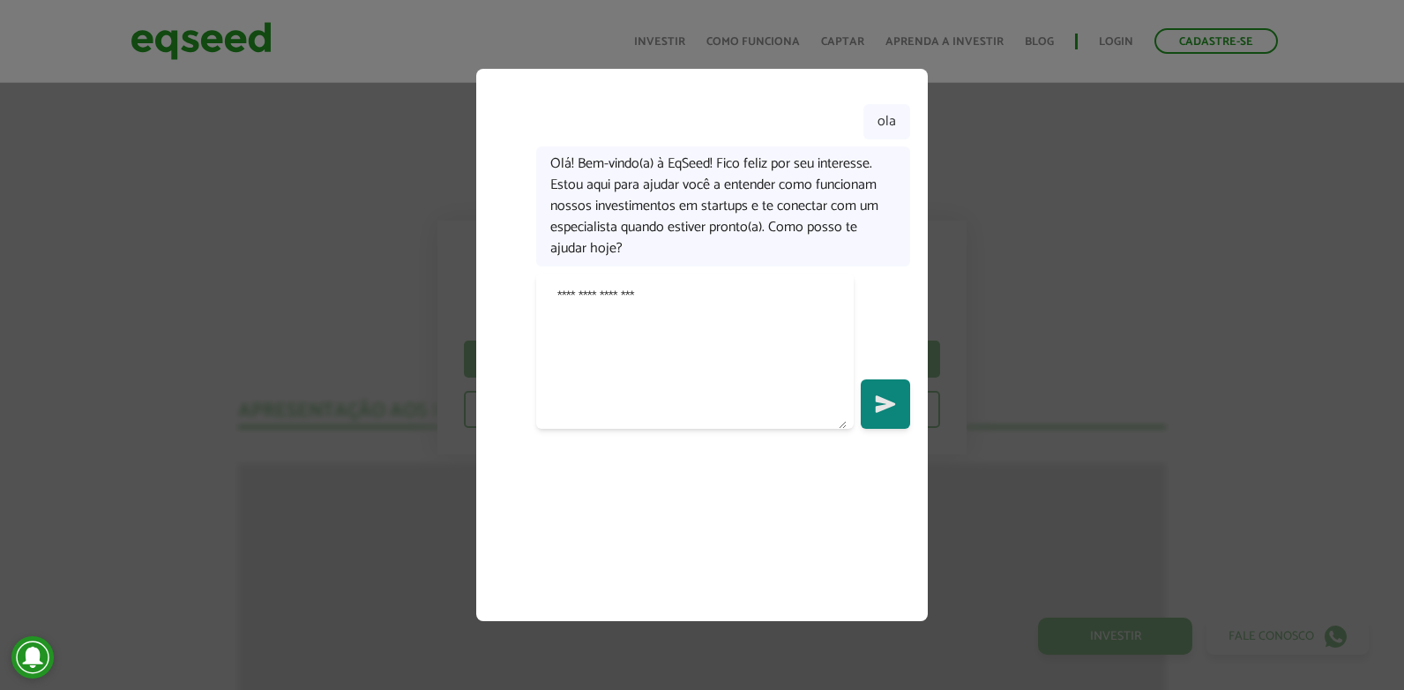
click at [894, 421] on button "Send" at bounding box center [885, 403] width 49 height 49
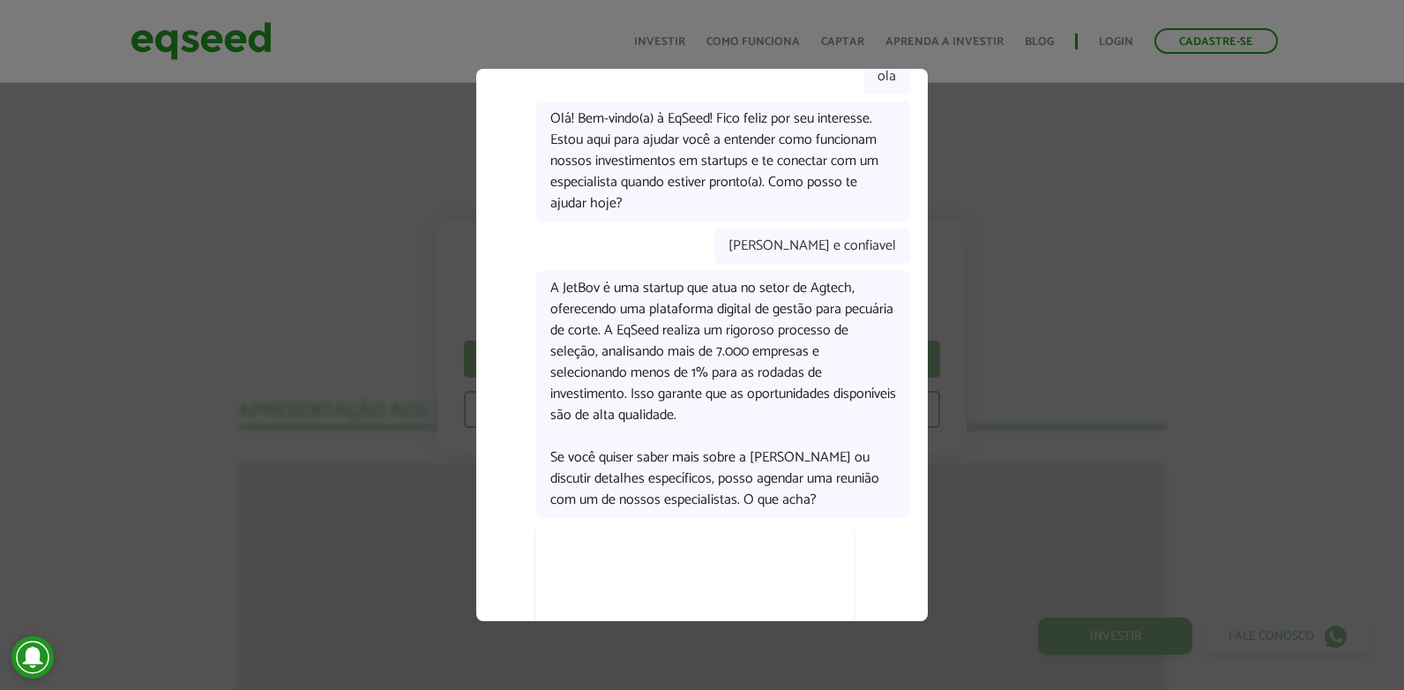
scroll to position [207, 0]
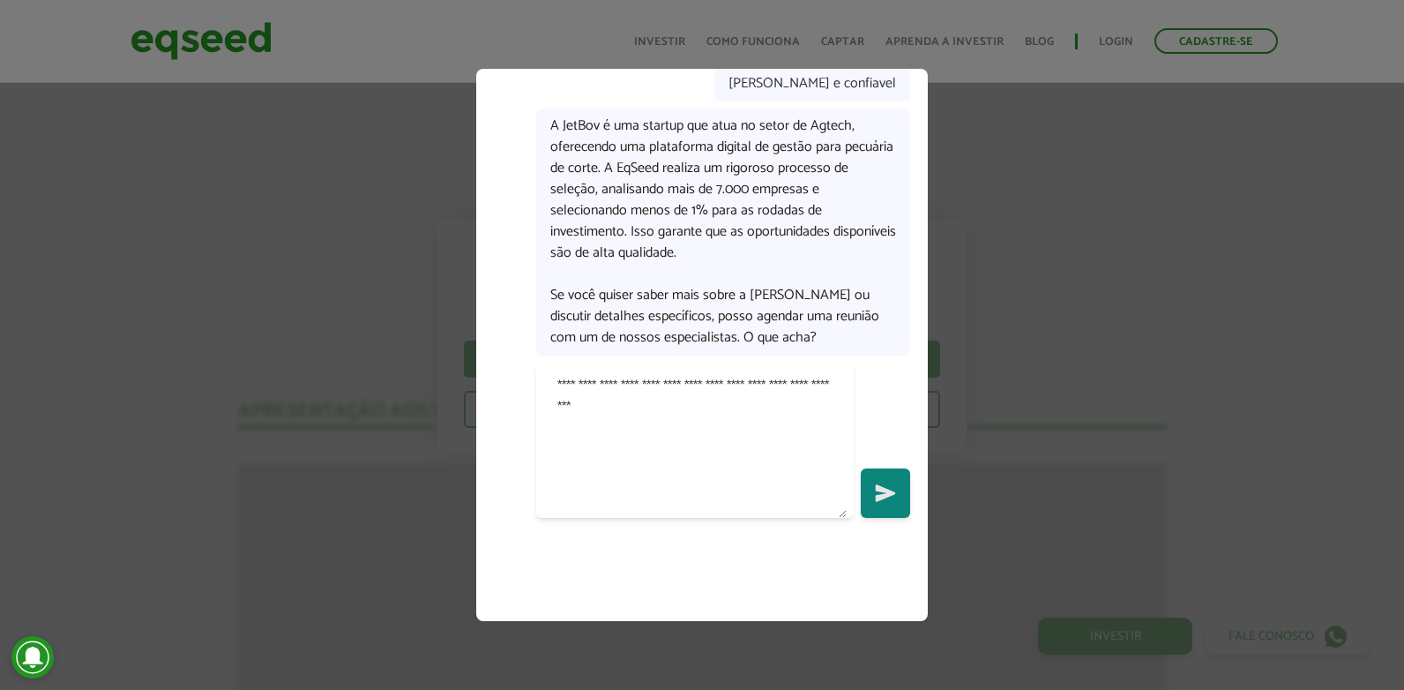
type textarea "**********"
click at [874, 489] on button "Send" at bounding box center [885, 492] width 49 height 49
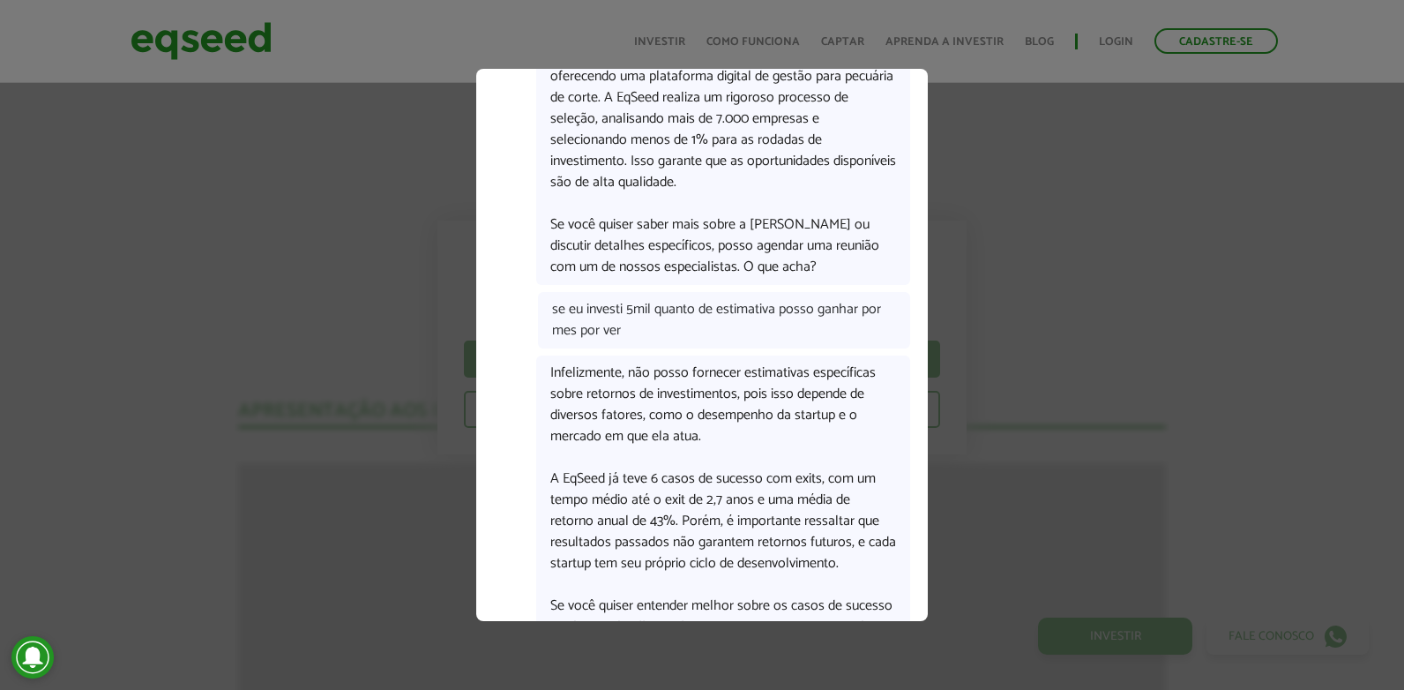
scroll to position [631, 0]
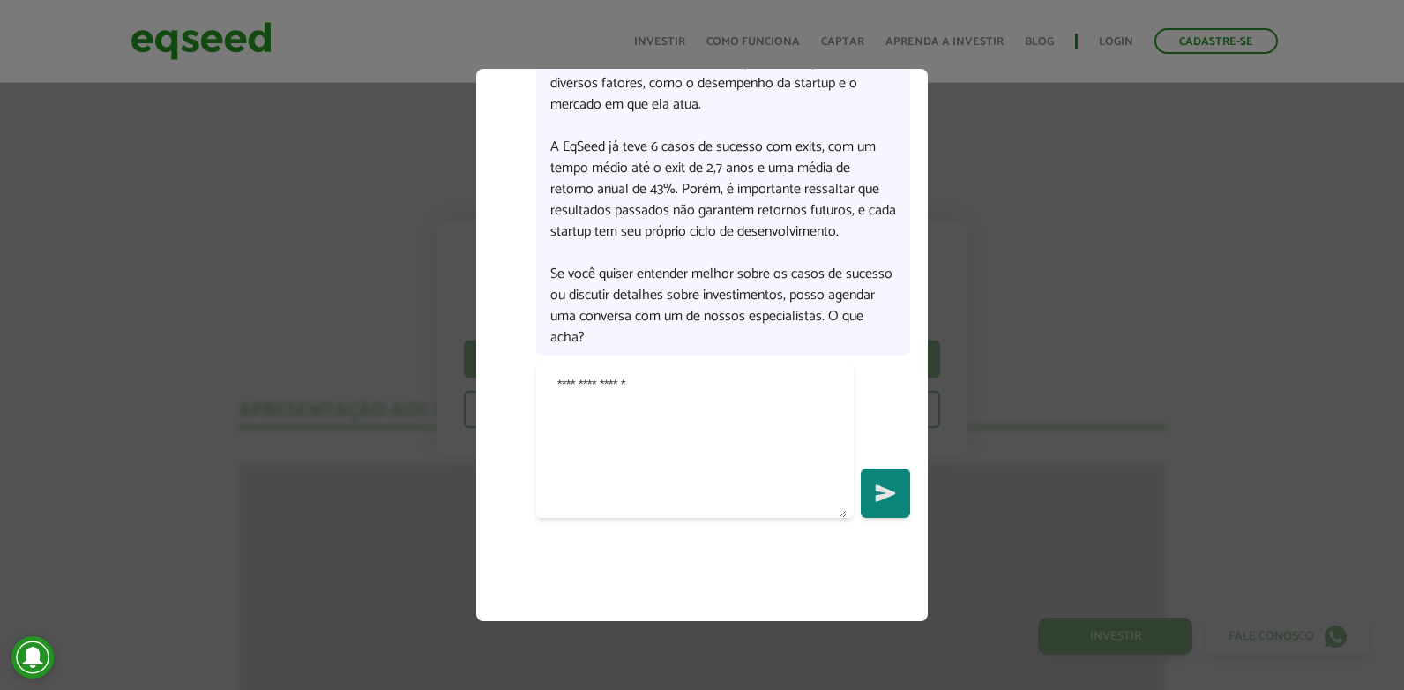
type textarea "**********"
click at [882, 496] on icon "Send" at bounding box center [885, 492] width 19 height 17
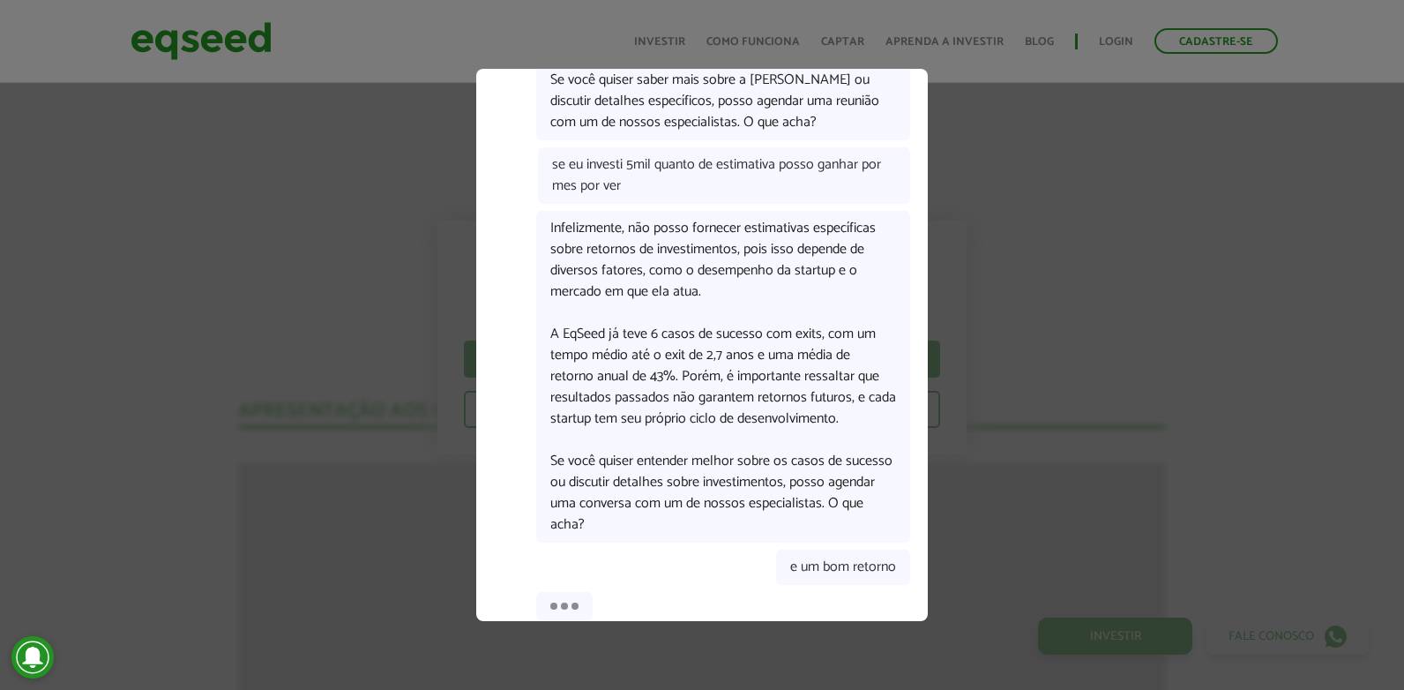
scroll to position [553, 0]
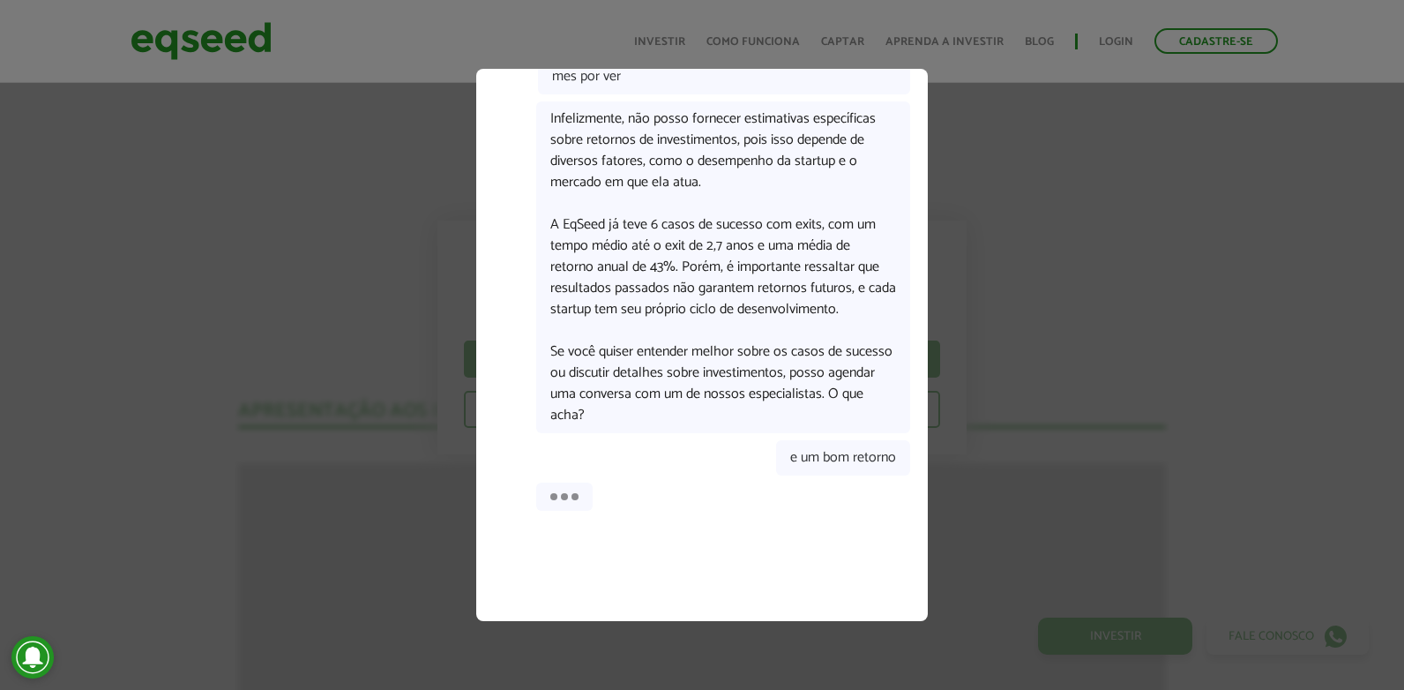
drag, startPoint x: 551, startPoint y: 265, endPoint x: 548, endPoint y: 154, distance: 111.2
click at [548, 154] on div at bounding box center [723, 267] width 374 height 332
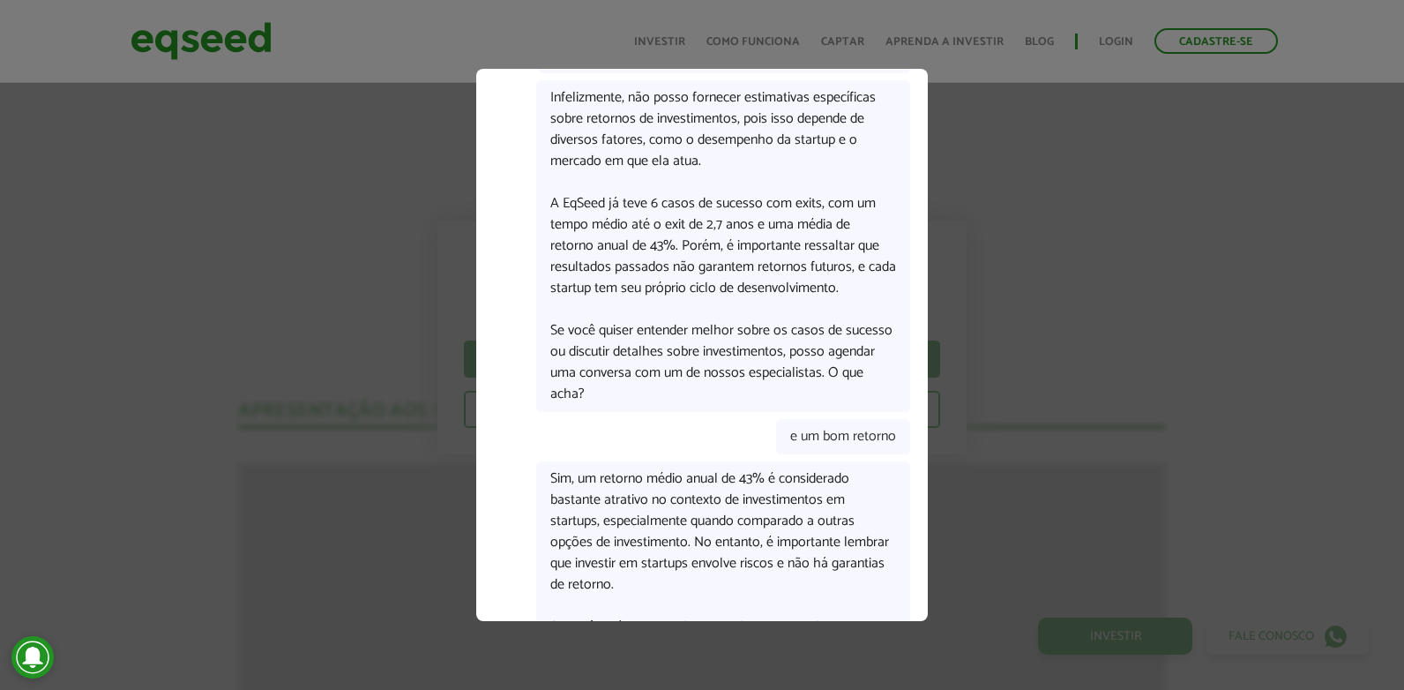
scroll to position [765, 0]
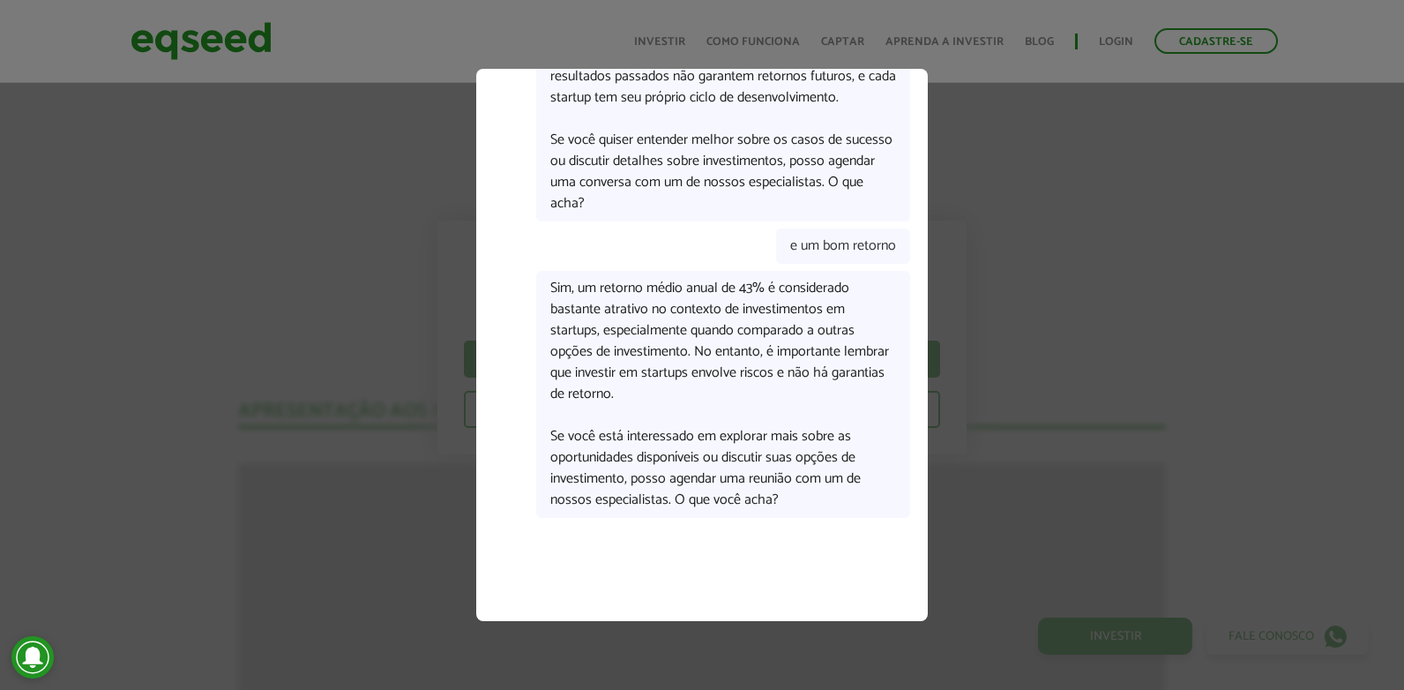
drag, startPoint x: 550, startPoint y: 264, endPoint x: 675, endPoint y: 273, distance: 124.8
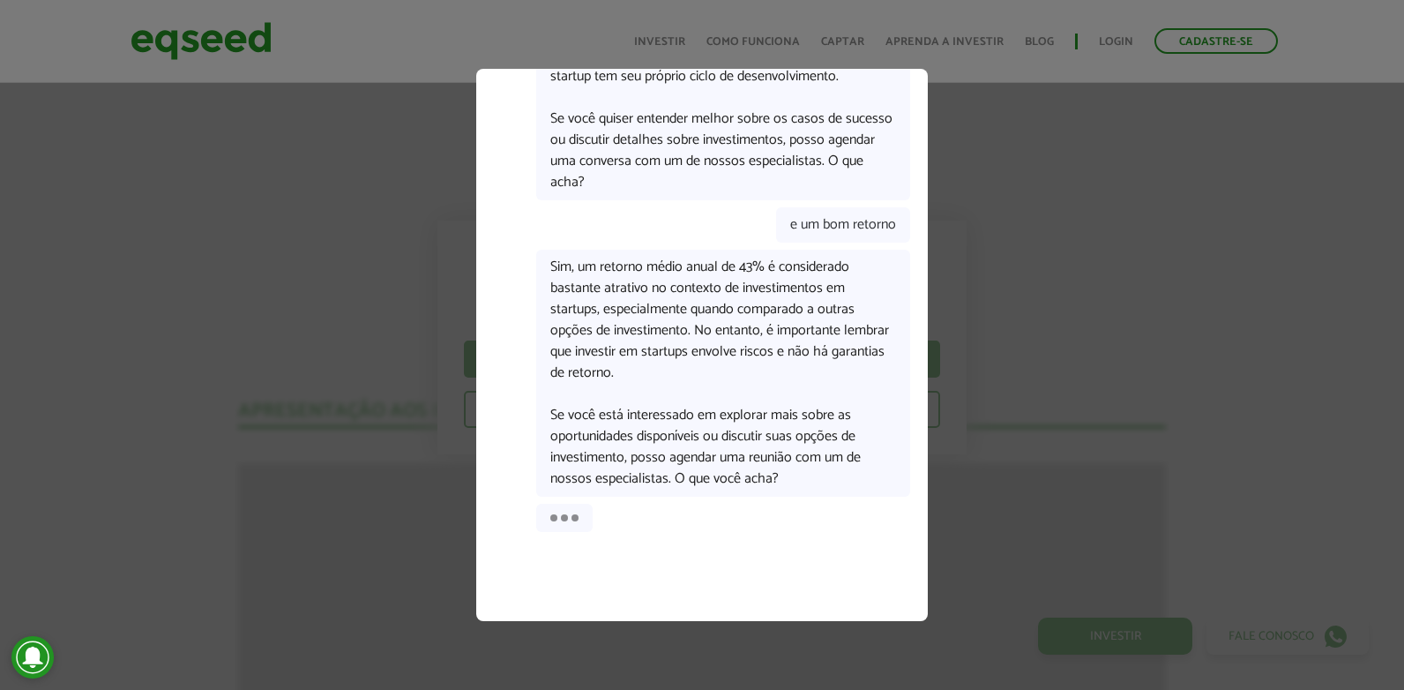
drag, startPoint x: 675, startPoint y: 273, endPoint x: 661, endPoint y: 312, distance: 41.3
click at [661, 312] on p "Sim, um retorno médio anual de 43% é considerado bastante atrativo no contexto …" at bounding box center [723, 320] width 346 height 127
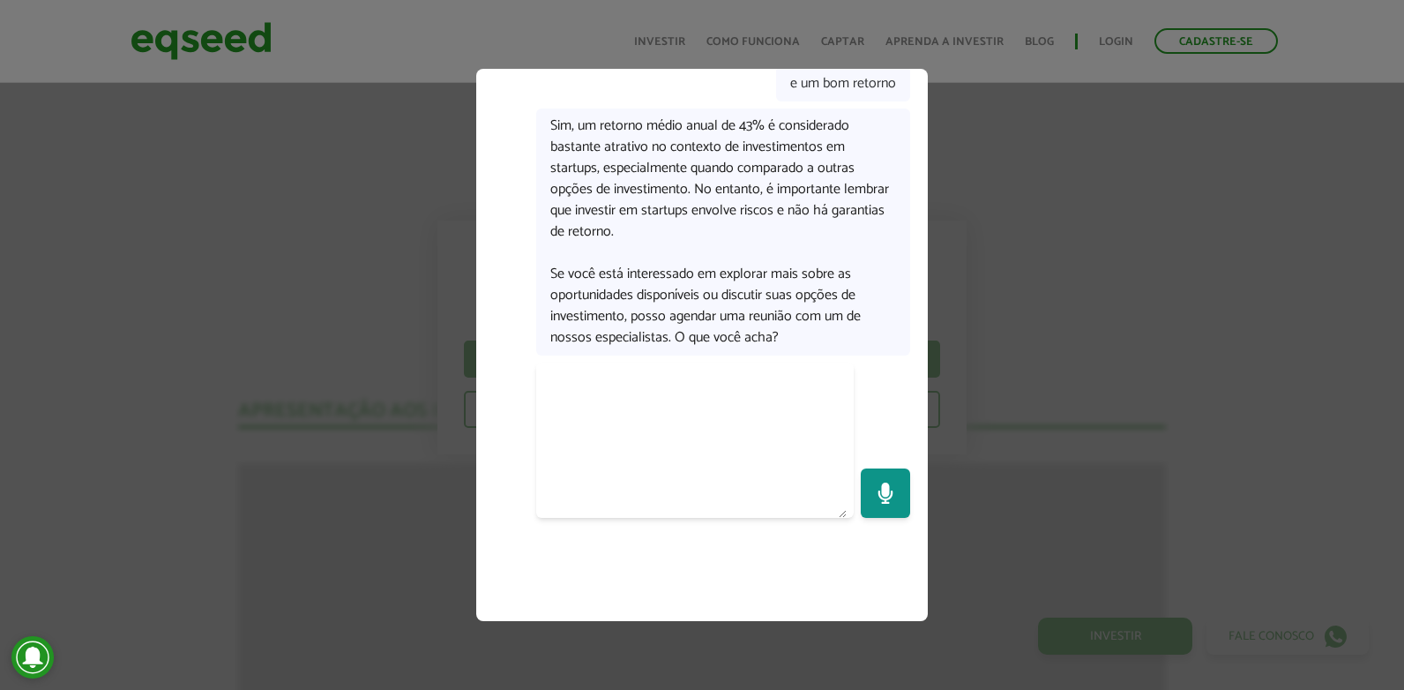
scroll to position [839, 0]
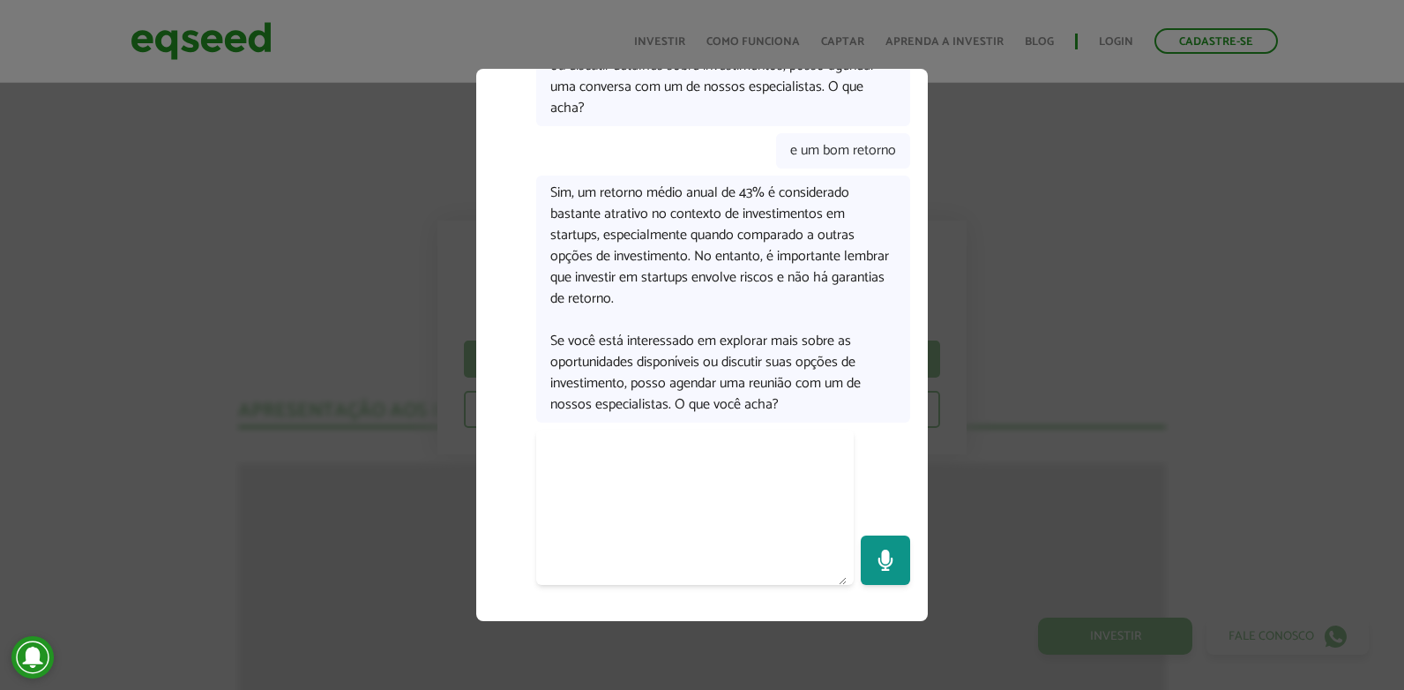
click at [727, 497] on textarea at bounding box center [694, 507] width 303 height 155
type textarea "**********"
click at [876, 568] on icon "Send" at bounding box center [885, 559] width 19 height 17
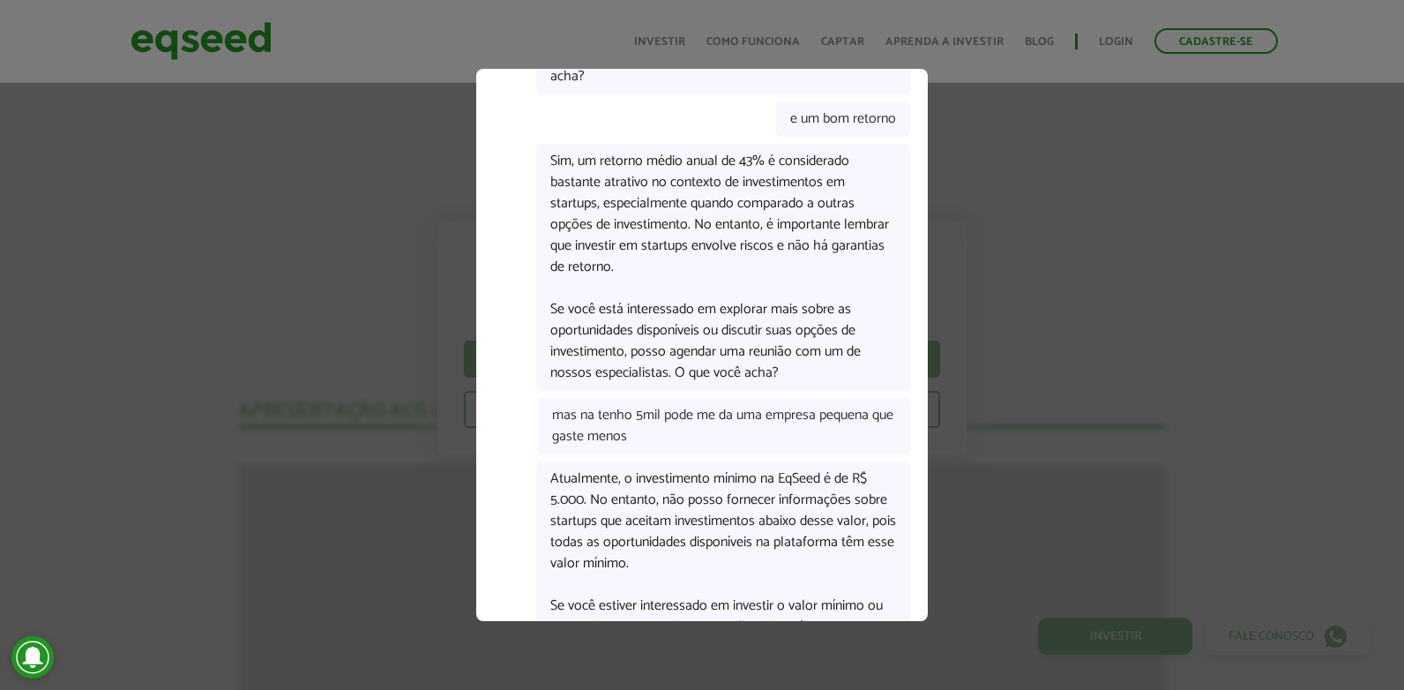
scroll to position [1061, 0]
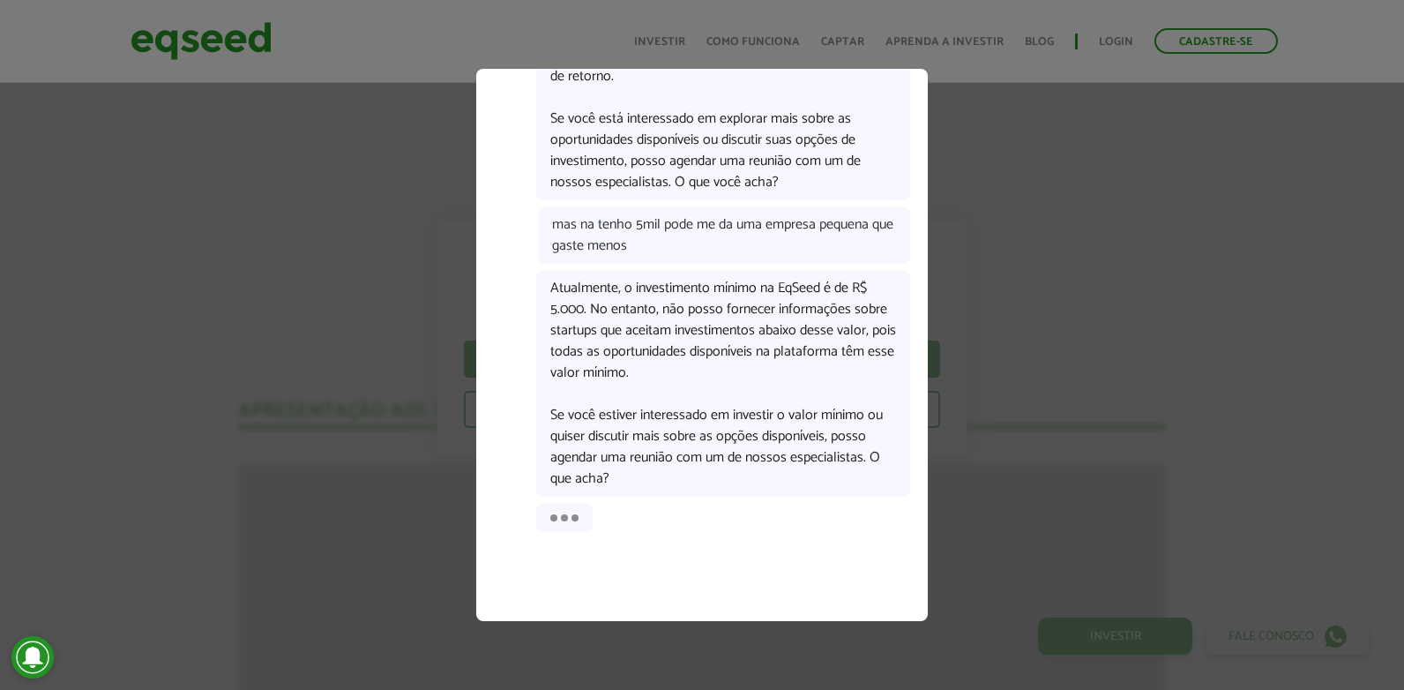
click at [818, 384] on p "Atualmente, o investimento mínimo na EqSeed é de R$ 5.000. No entanto, não poss…" at bounding box center [723, 331] width 346 height 106
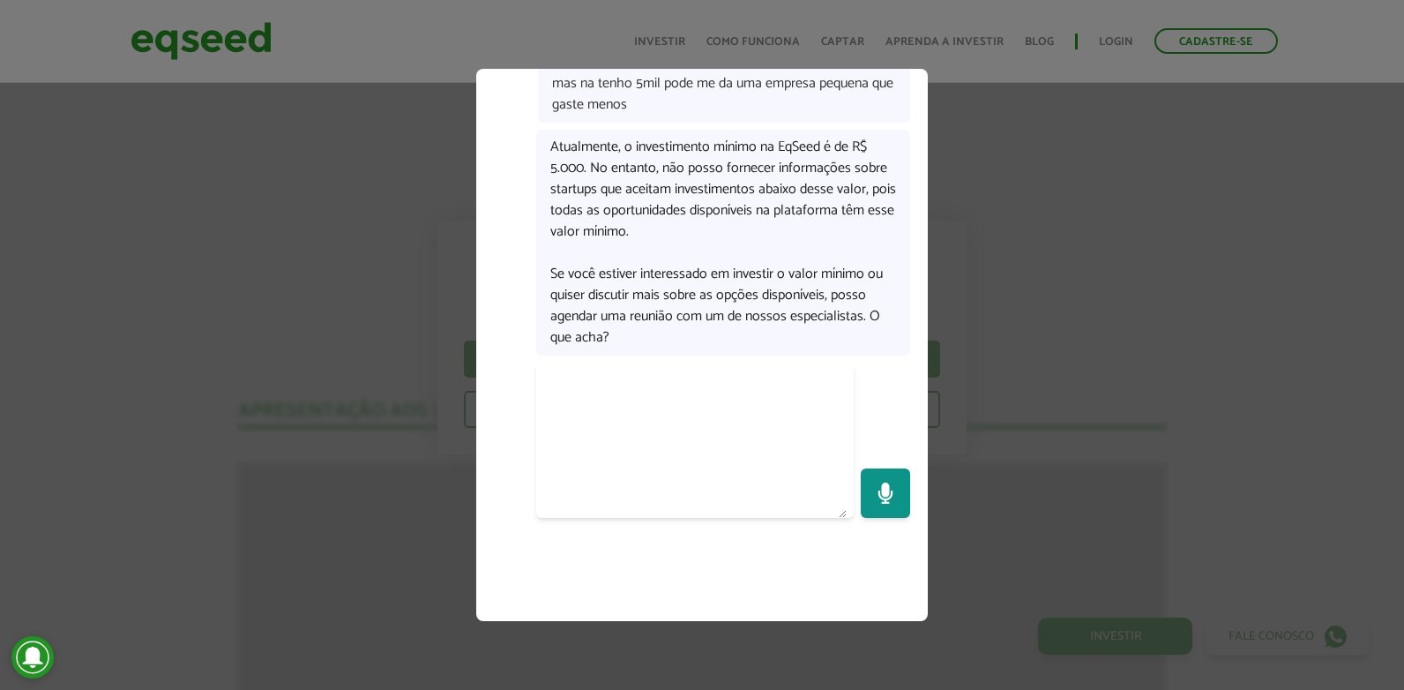
click at [682, 405] on textarea at bounding box center [694, 440] width 303 height 155
type textarea "**********"
click at [881, 486] on icon "Send" at bounding box center [885, 493] width 21 height 21
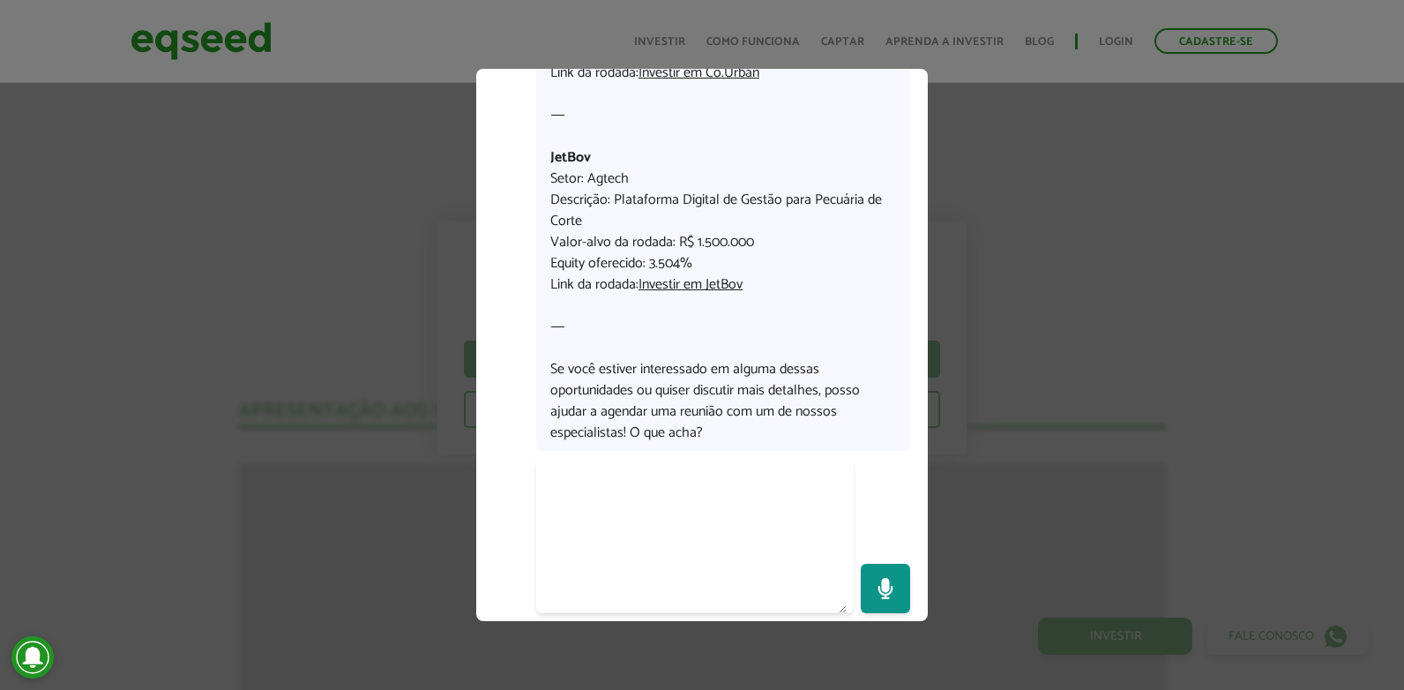
scroll to position [1880, 0]
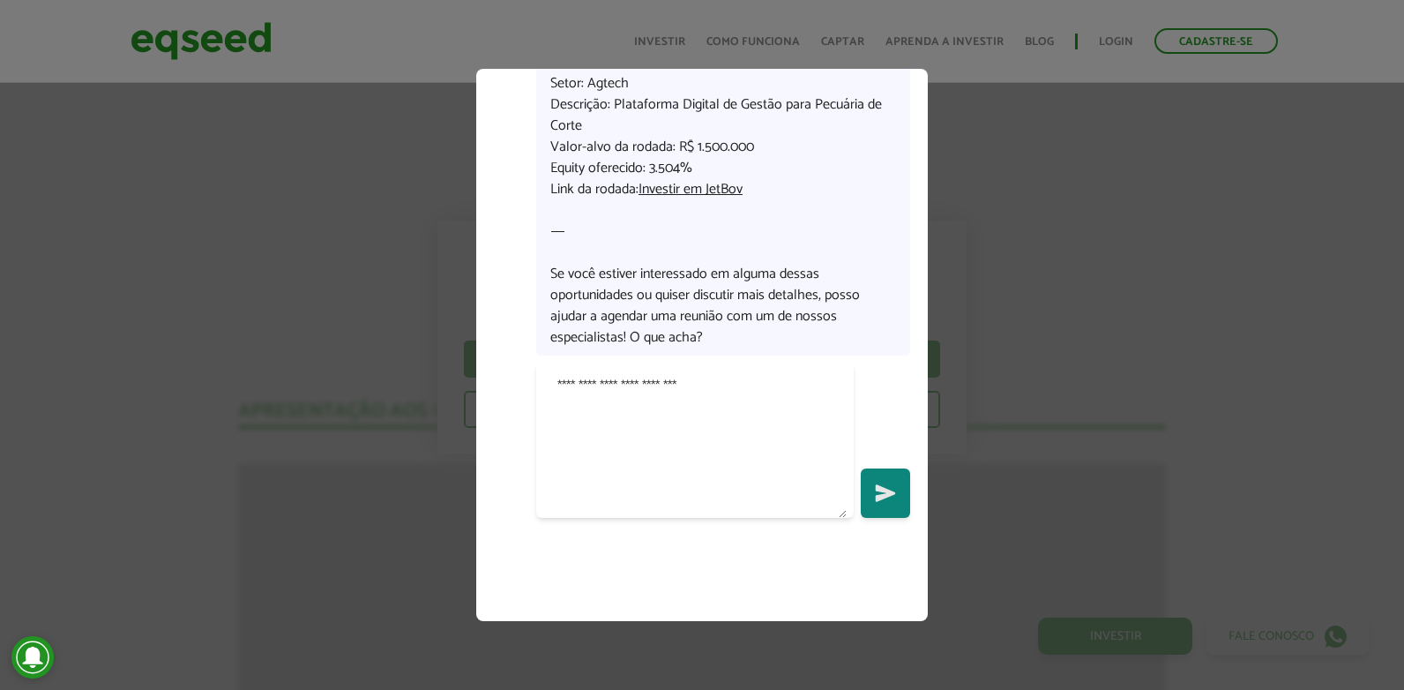
type textarea "**********"
click at [892, 502] on icon "Send" at bounding box center [885, 493] width 21 height 21
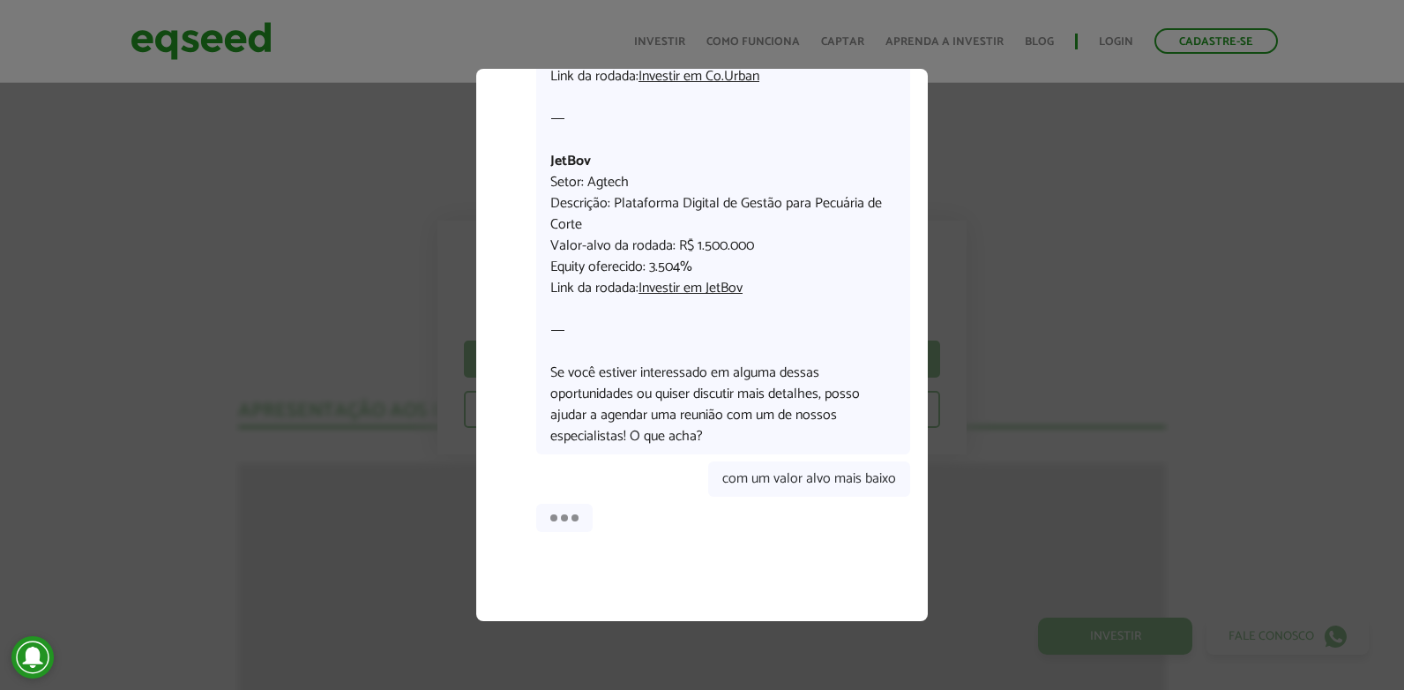
scroll to position [1802, 0]
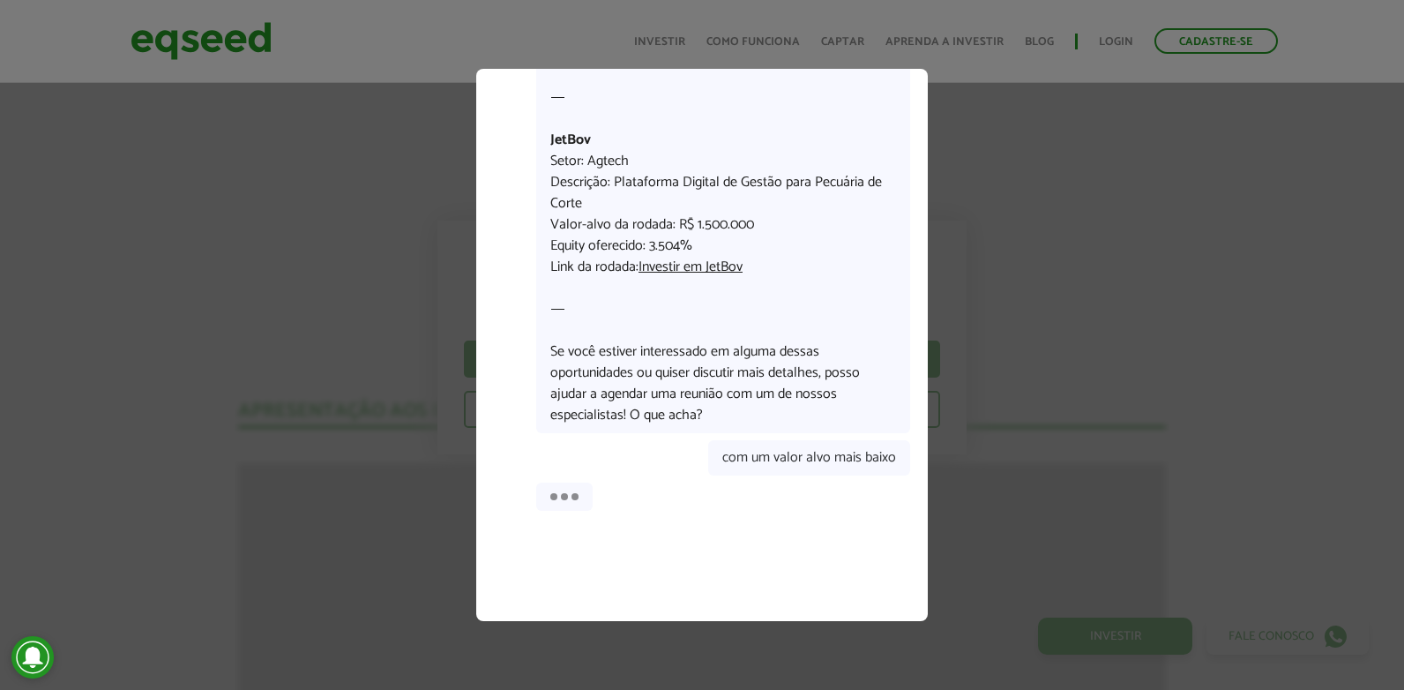
click at [886, 455] on span "com um valor alvo mais baixo" at bounding box center [809, 458] width 200 height 34
click at [892, 469] on span "com um valor alvo mais baixo" at bounding box center [809, 458] width 200 height 34
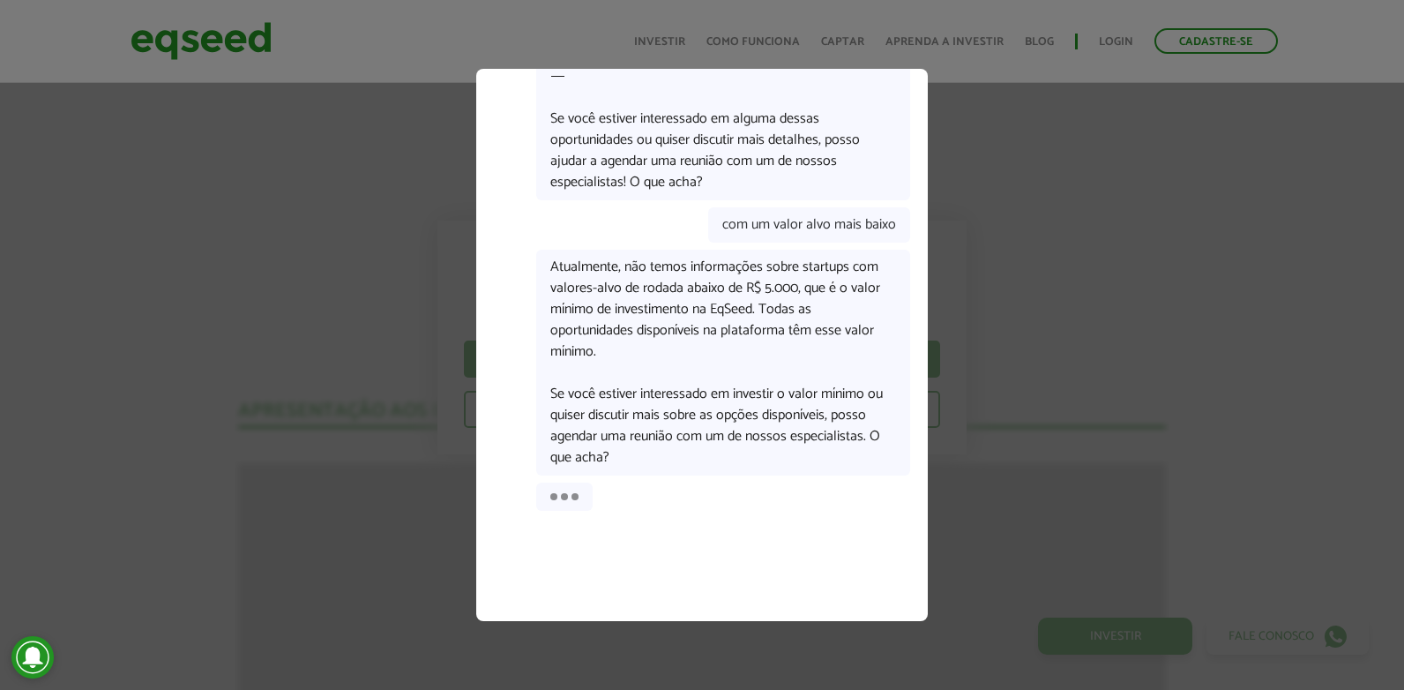
scroll to position [2155, 0]
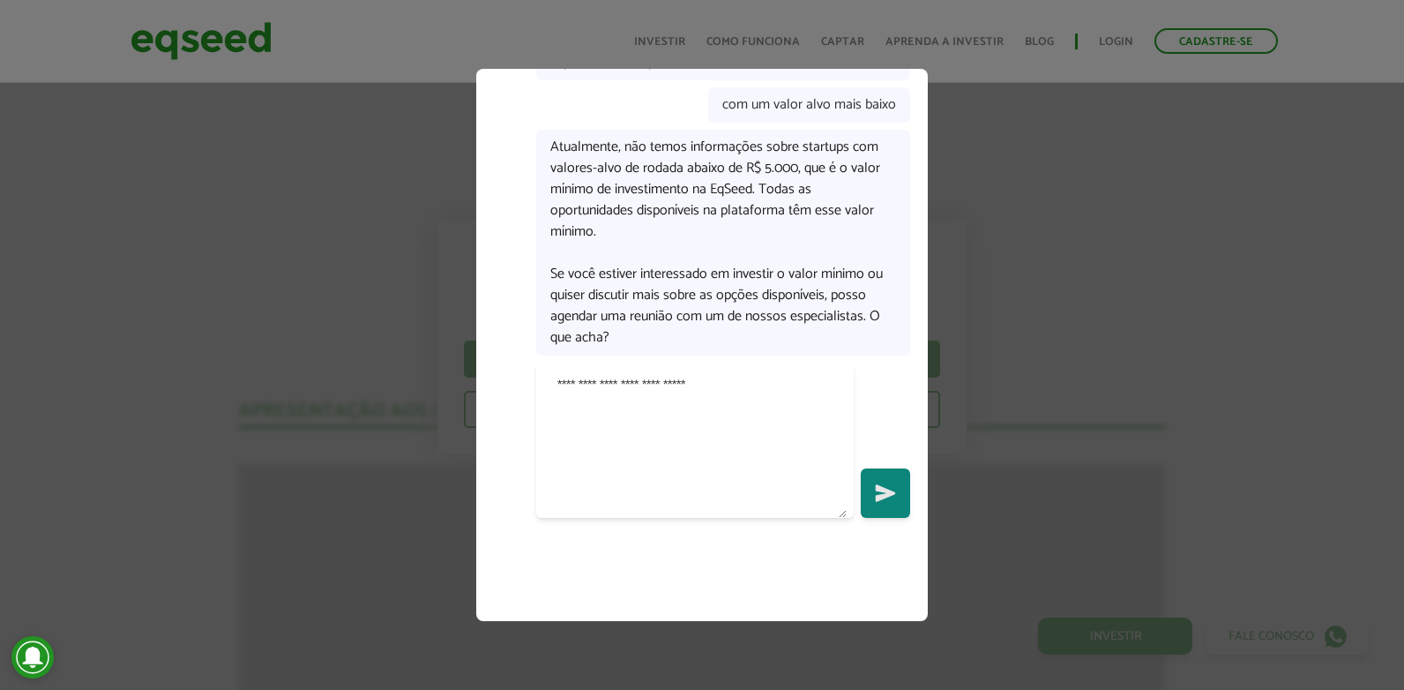
type textarea "**********"
click at [888, 506] on button "Send" at bounding box center [885, 492] width 49 height 49
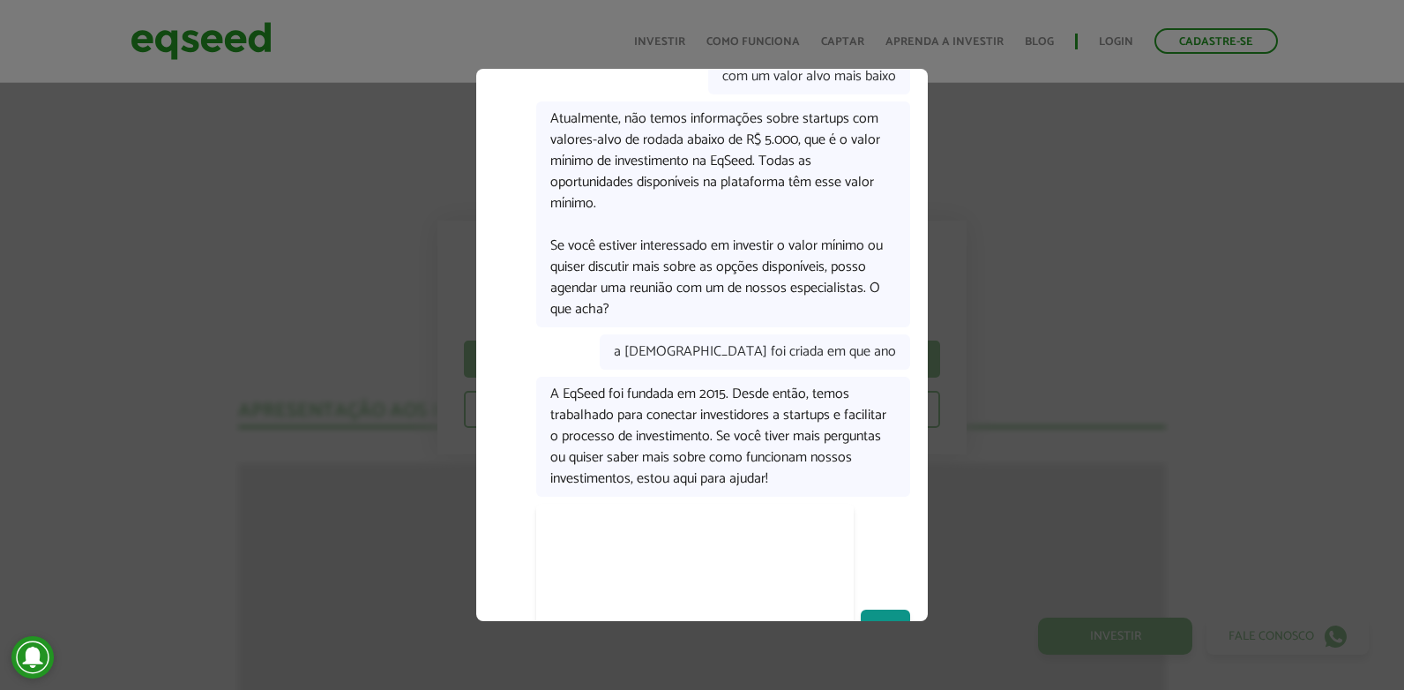
scroll to position [2325, 0]
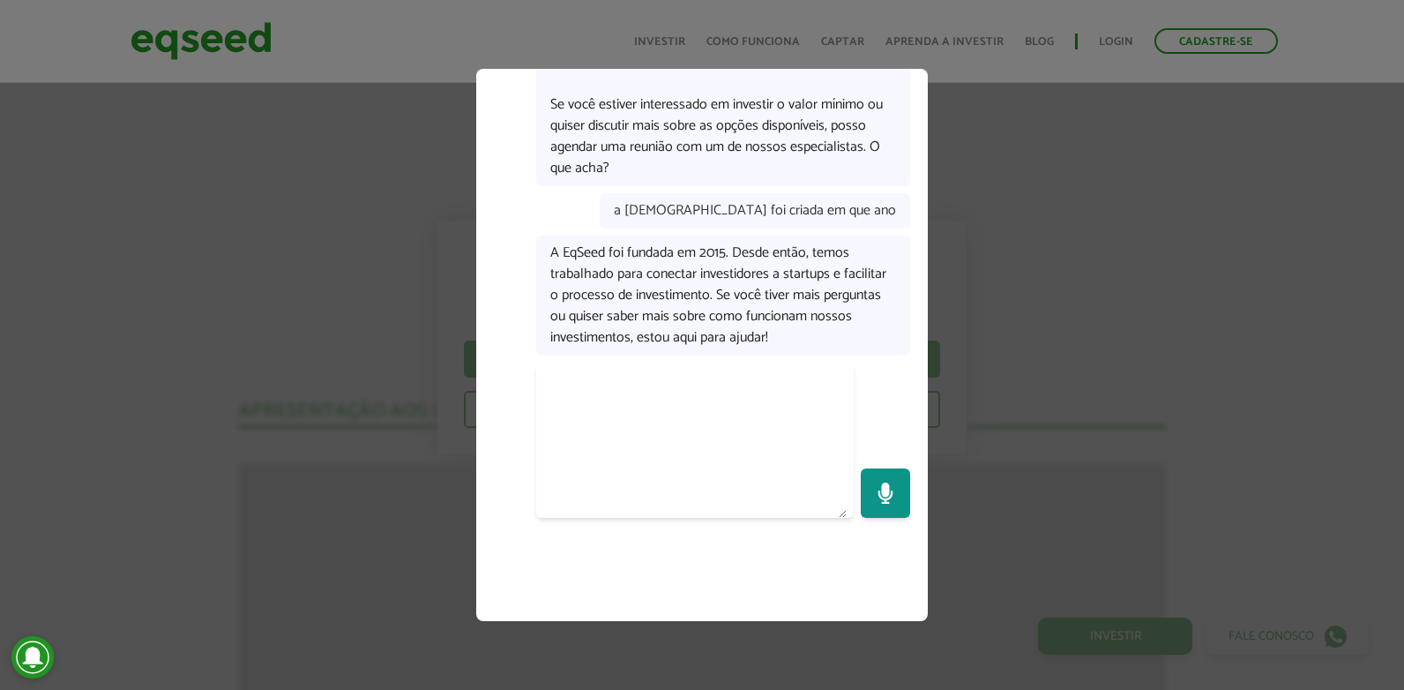
click at [769, 451] on textarea at bounding box center [694, 440] width 303 height 155
type textarea "**********"
click at [879, 486] on icon "Send" at bounding box center [885, 492] width 19 height 17
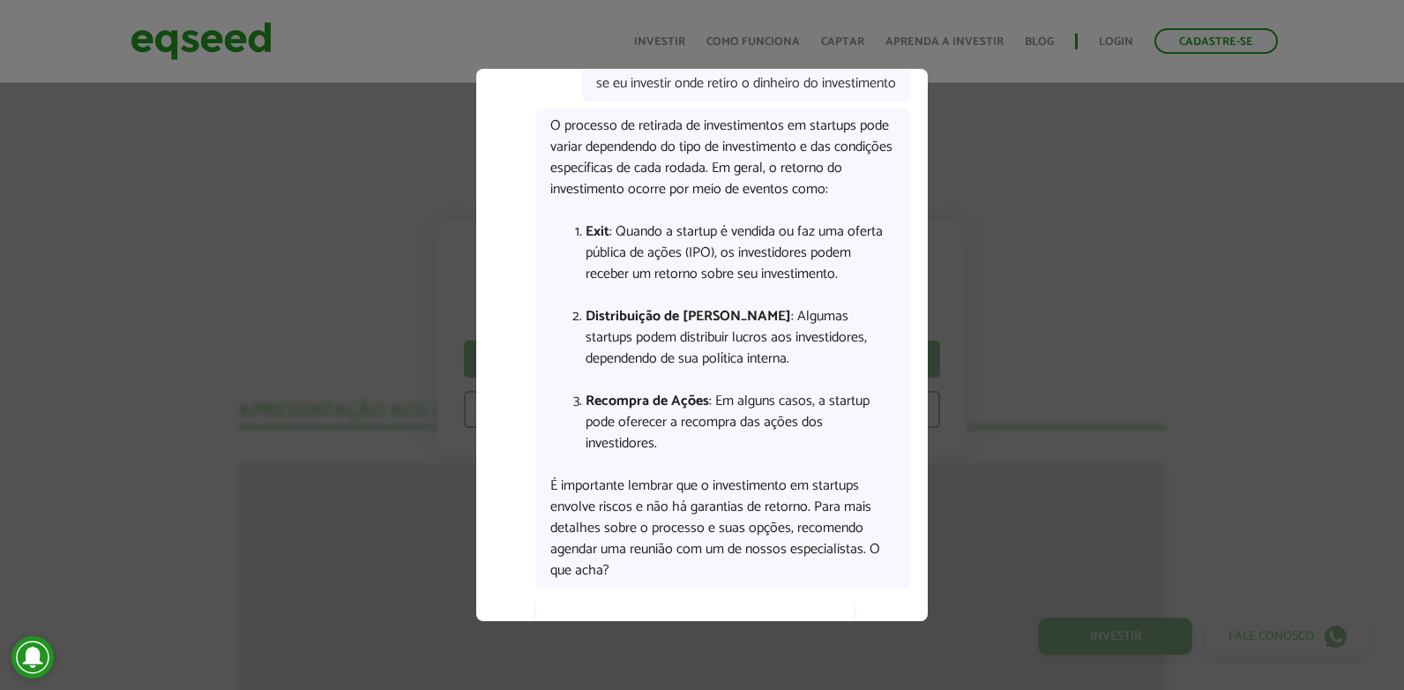
scroll to position [2776, 0]
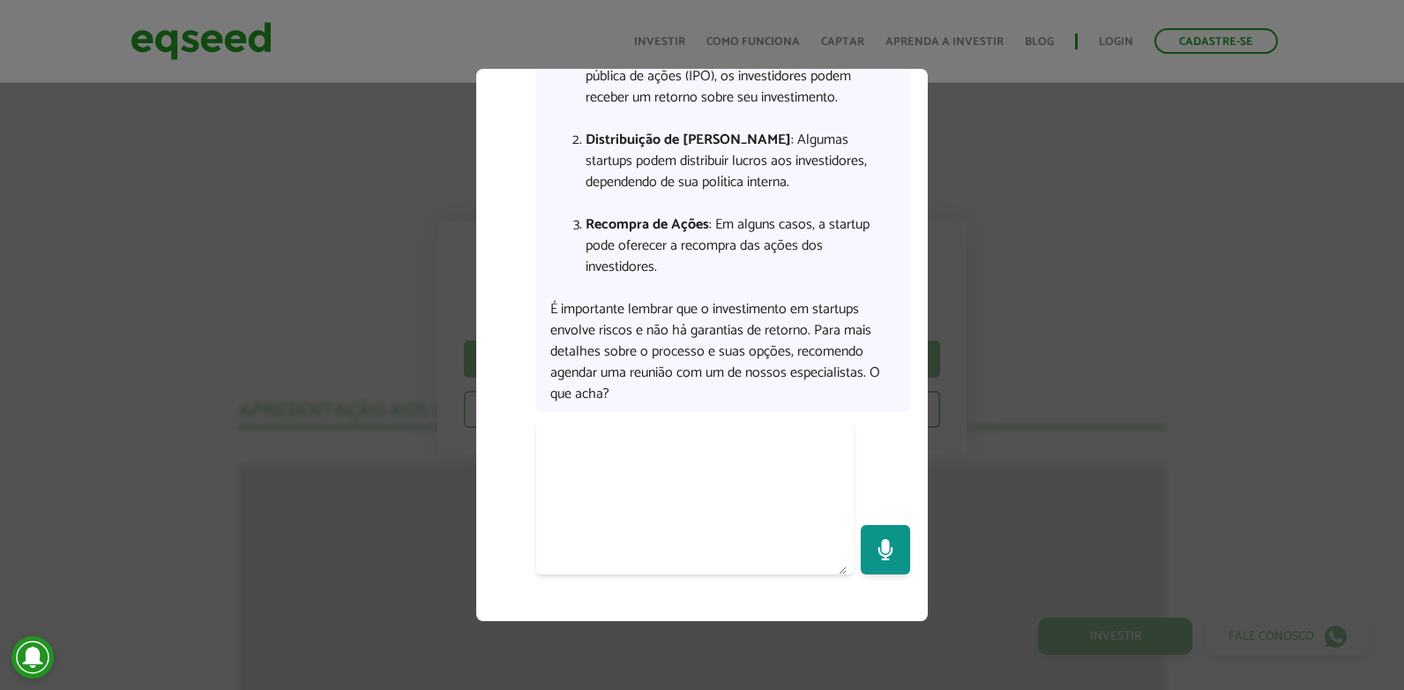
click at [608, 507] on textarea at bounding box center [694, 496] width 303 height 155
type textarea "**********"
